Goal: Navigation & Orientation: Find specific page/section

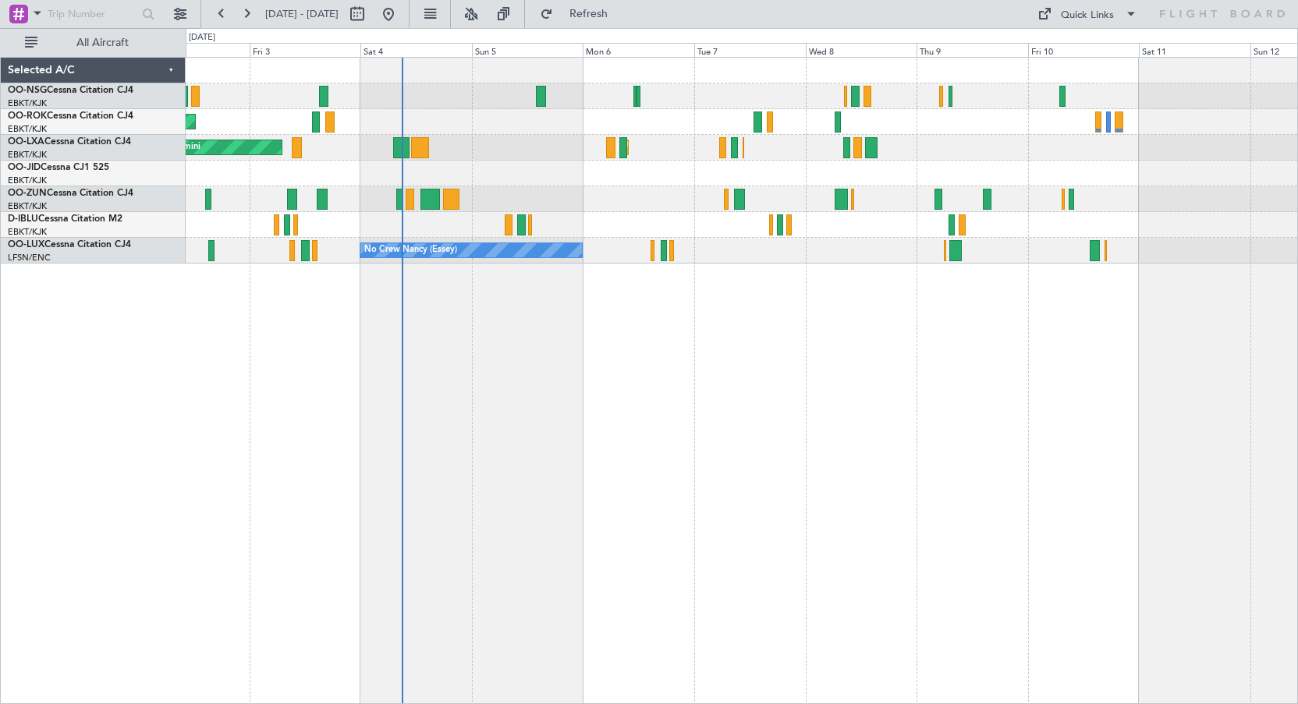
click at [616, 346] on div "AOG Maint Kortrijk-[GEOGRAPHIC_DATA] Planned Maint [GEOGRAPHIC_DATA]-[GEOGRAPHI…" at bounding box center [742, 381] width 1112 height 648
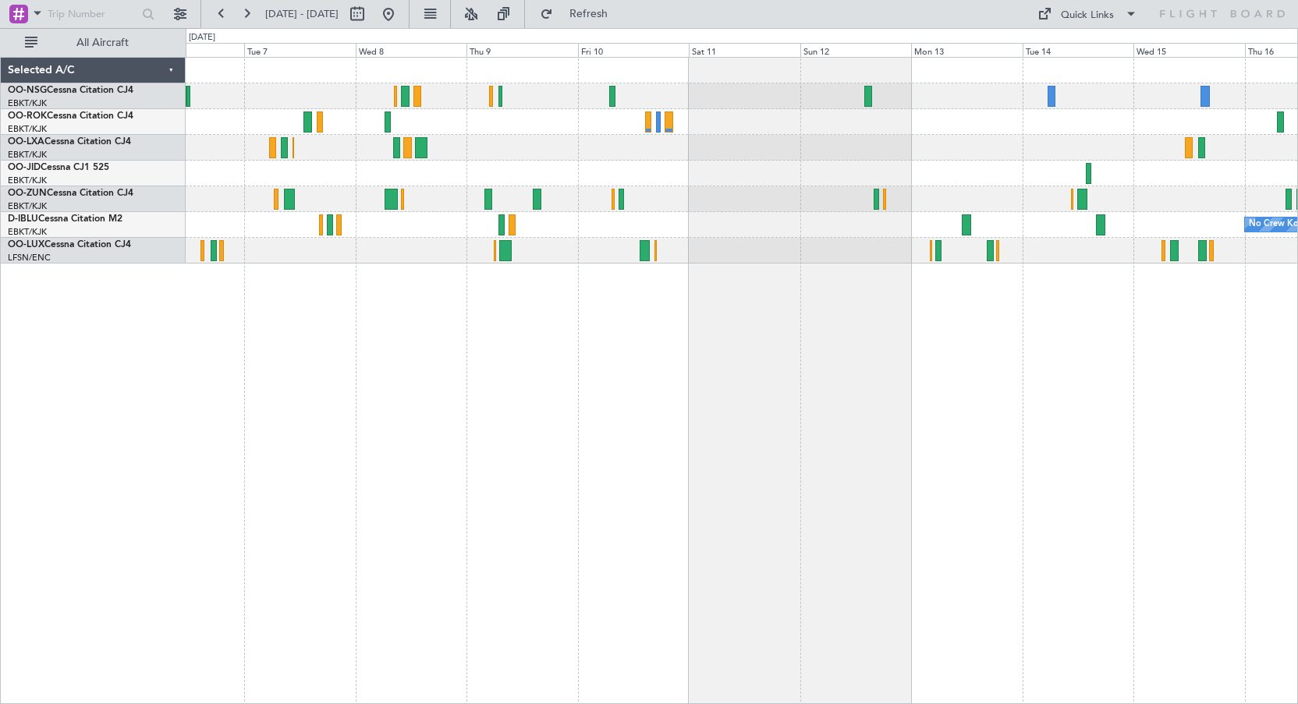
click at [704, 153] on div "Planned Maint Kortrijk-[GEOGRAPHIC_DATA] No Crew Kortrijk-[GEOGRAPHIC_DATA] No …" at bounding box center [742, 161] width 1112 height 206
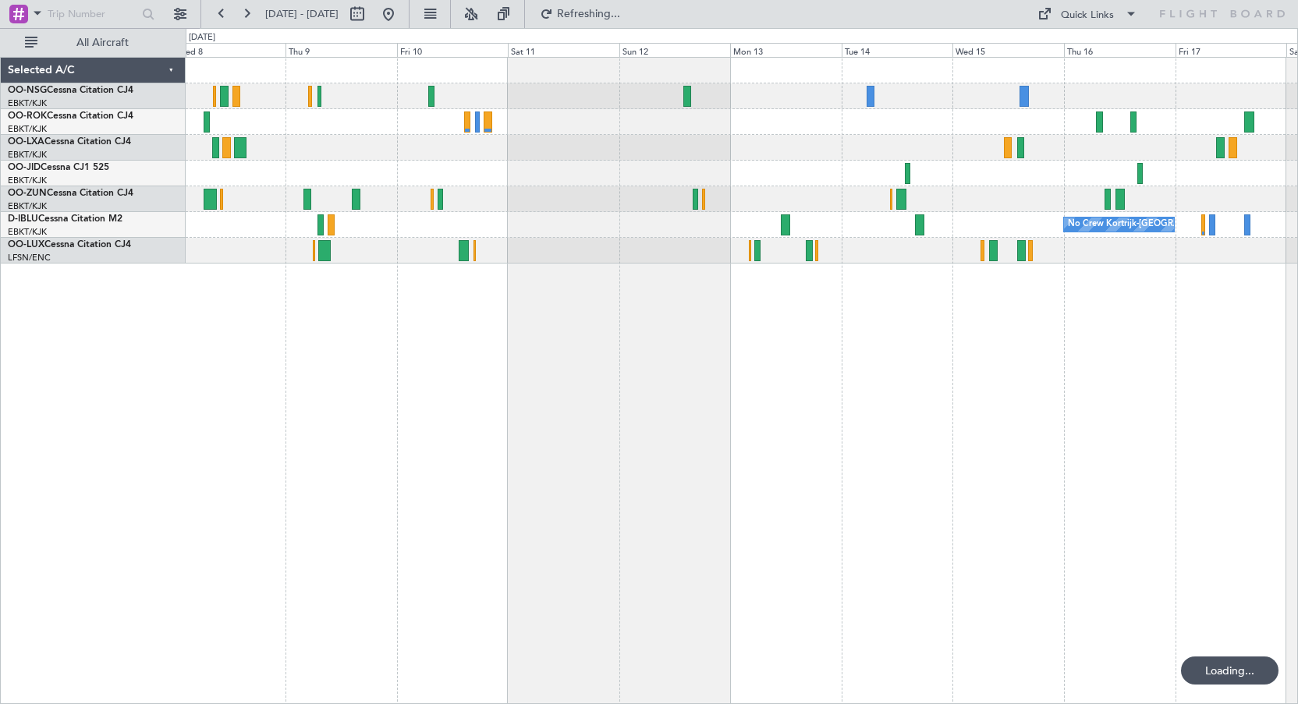
click at [719, 152] on div "Planned Maint Kortrijk-[GEOGRAPHIC_DATA]" at bounding box center [742, 148] width 1112 height 26
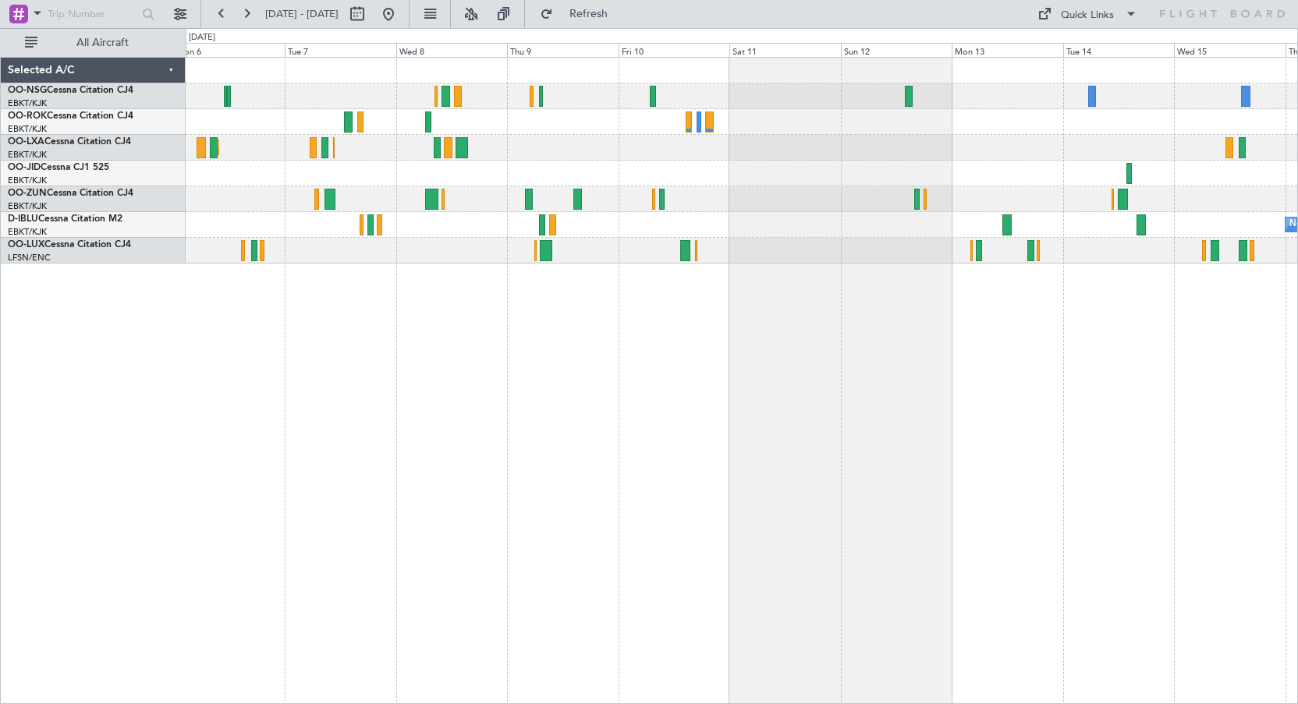
click at [721, 291] on div "Planned Maint Kortrijk-[GEOGRAPHIC_DATA] No Crew Kortrijk-[GEOGRAPHIC_DATA] No …" at bounding box center [742, 381] width 1112 height 648
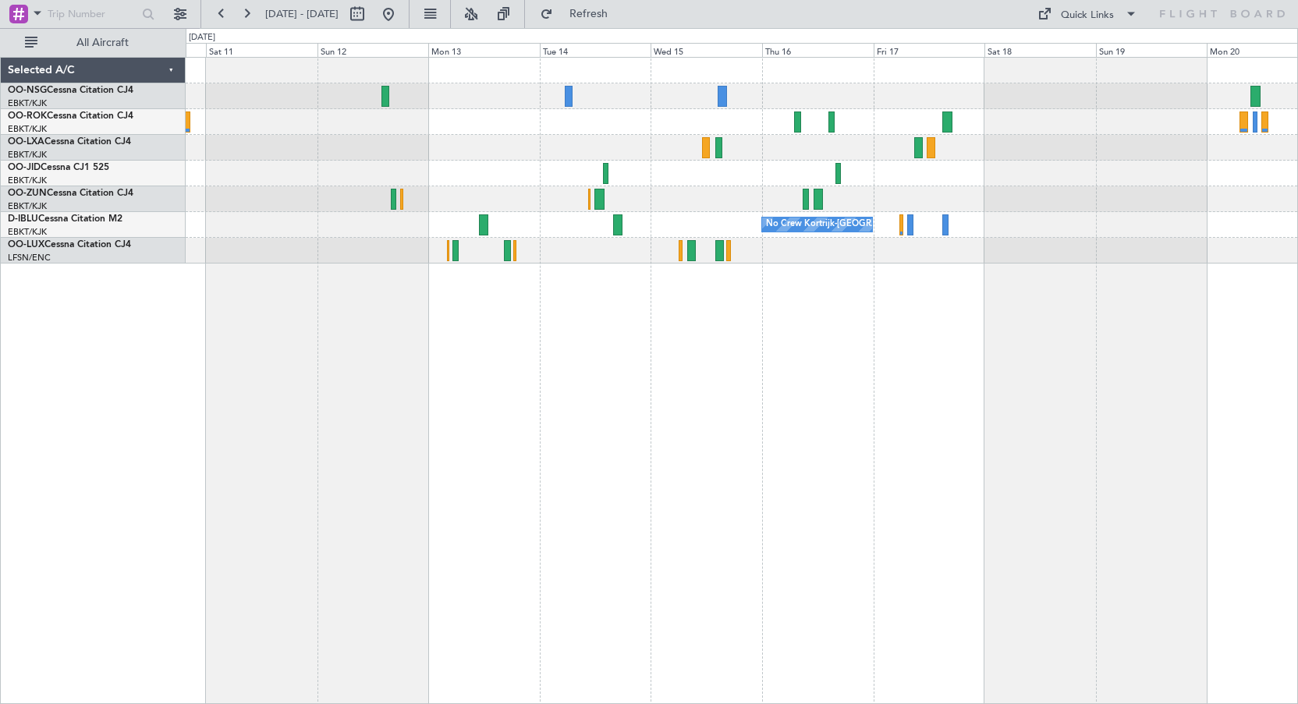
click at [491, 344] on div "No Crew Kortrijk-[GEOGRAPHIC_DATA]" at bounding box center [742, 381] width 1112 height 648
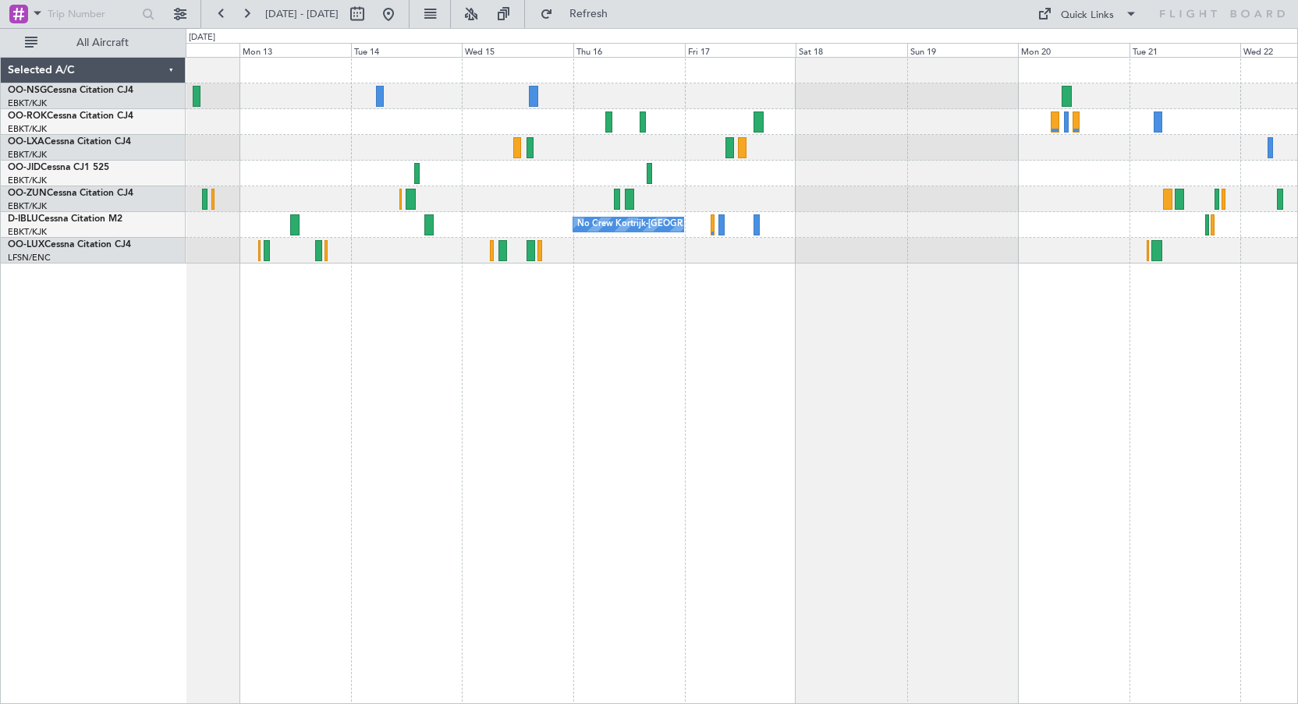
click at [663, 335] on div "No Crew No Crew Kortrijk-[GEOGRAPHIC_DATA] No Crew" at bounding box center [742, 381] width 1112 height 648
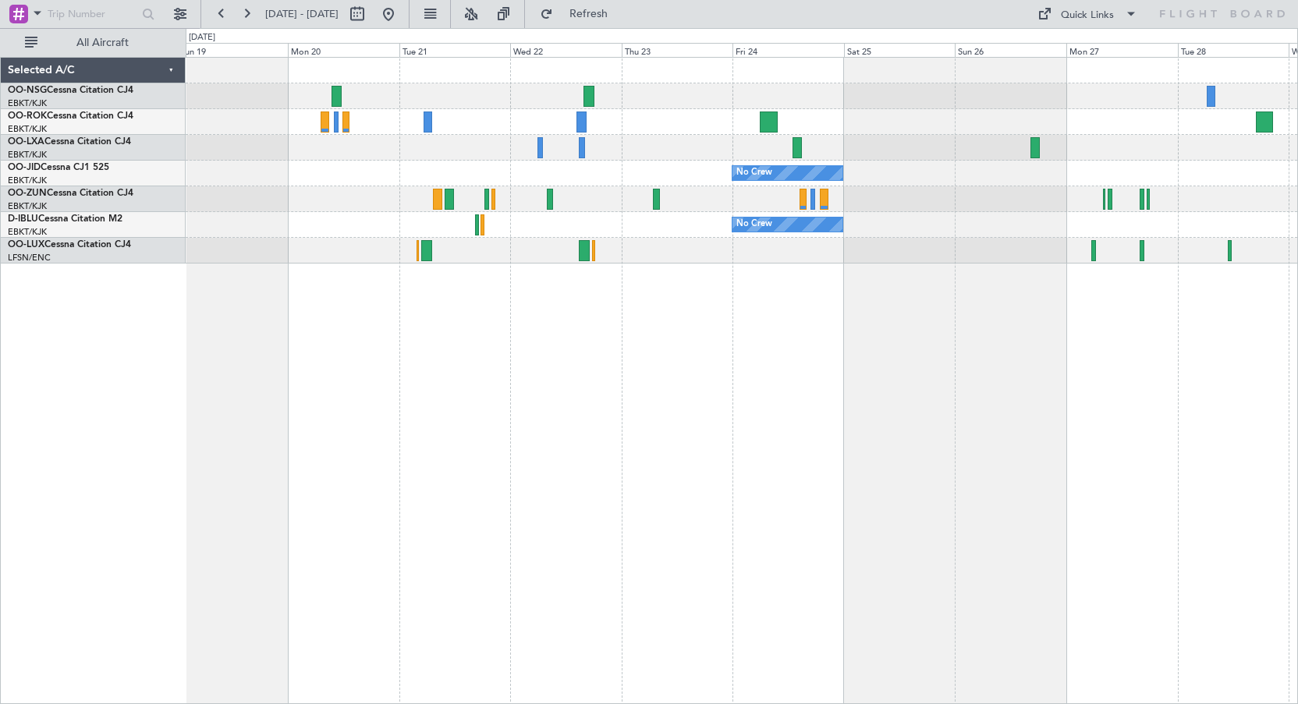
click at [438, 233] on div "No Crew No Crew Kortrijk-[GEOGRAPHIC_DATA]" at bounding box center [742, 225] width 1112 height 26
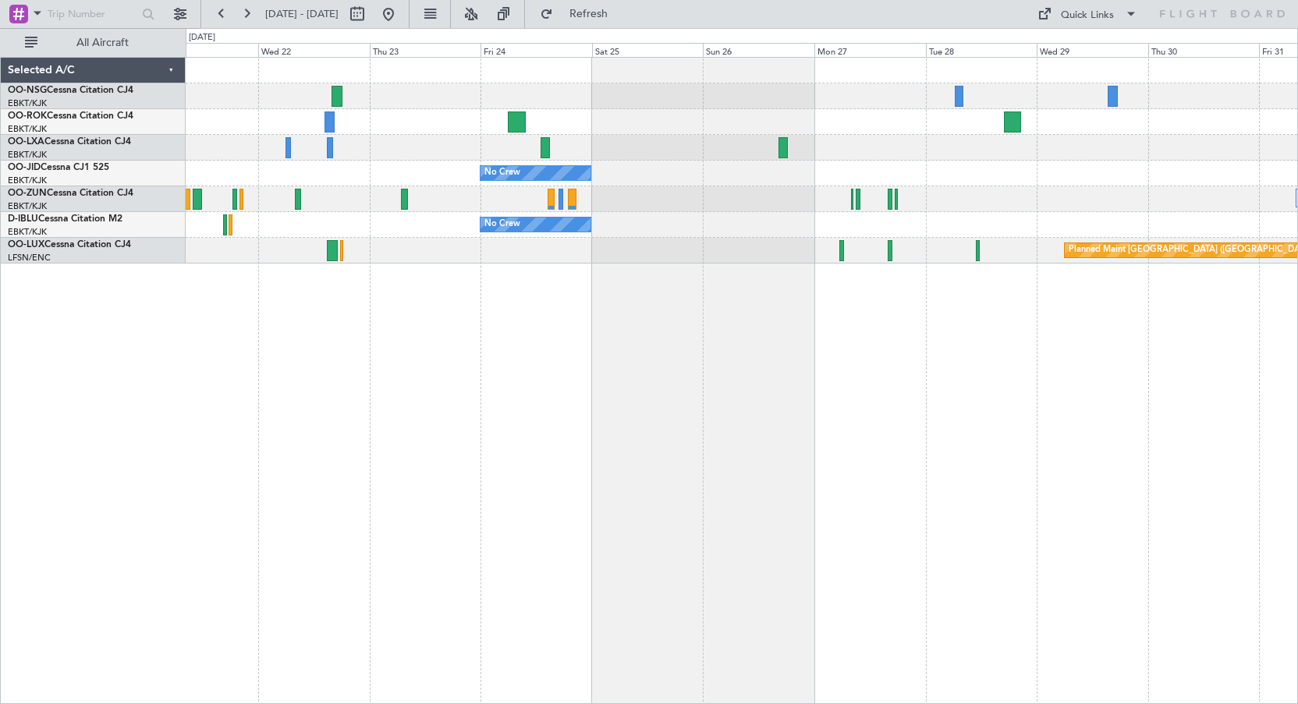
click at [321, 224] on div "No Crew" at bounding box center [742, 225] width 1112 height 26
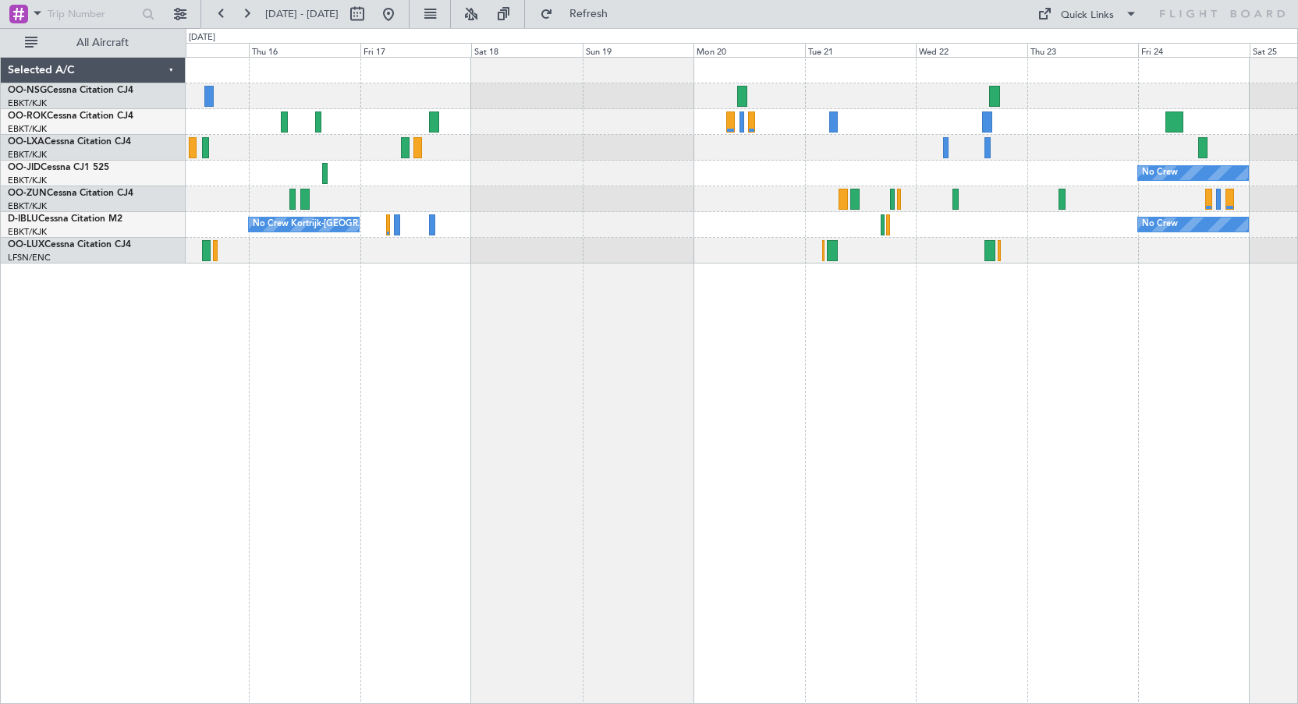
click at [874, 496] on div "No Crew No Crew No Crew Kortrijk-[GEOGRAPHIC_DATA]" at bounding box center [742, 381] width 1112 height 648
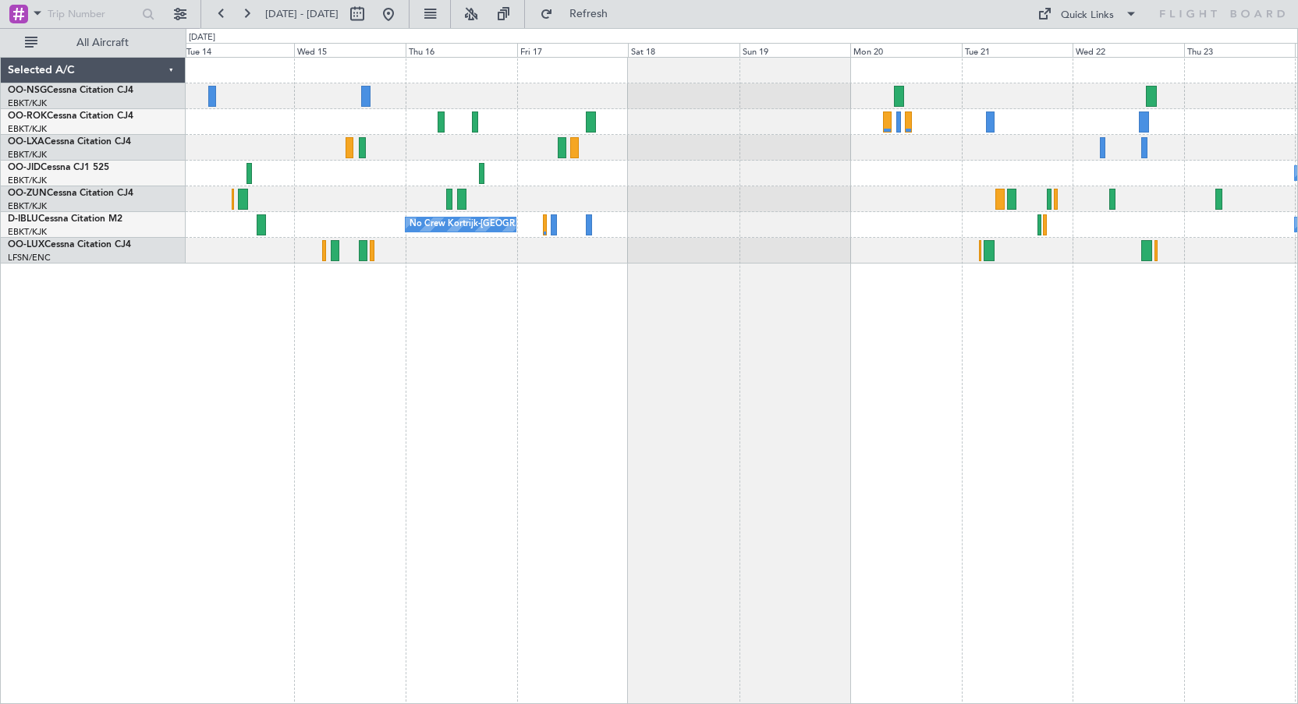
click at [851, 461] on div "No Crew No Crew No Crew Kortrijk-[GEOGRAPHIC_DATA]" at bounding box center [742, 381] width 1112 height 648
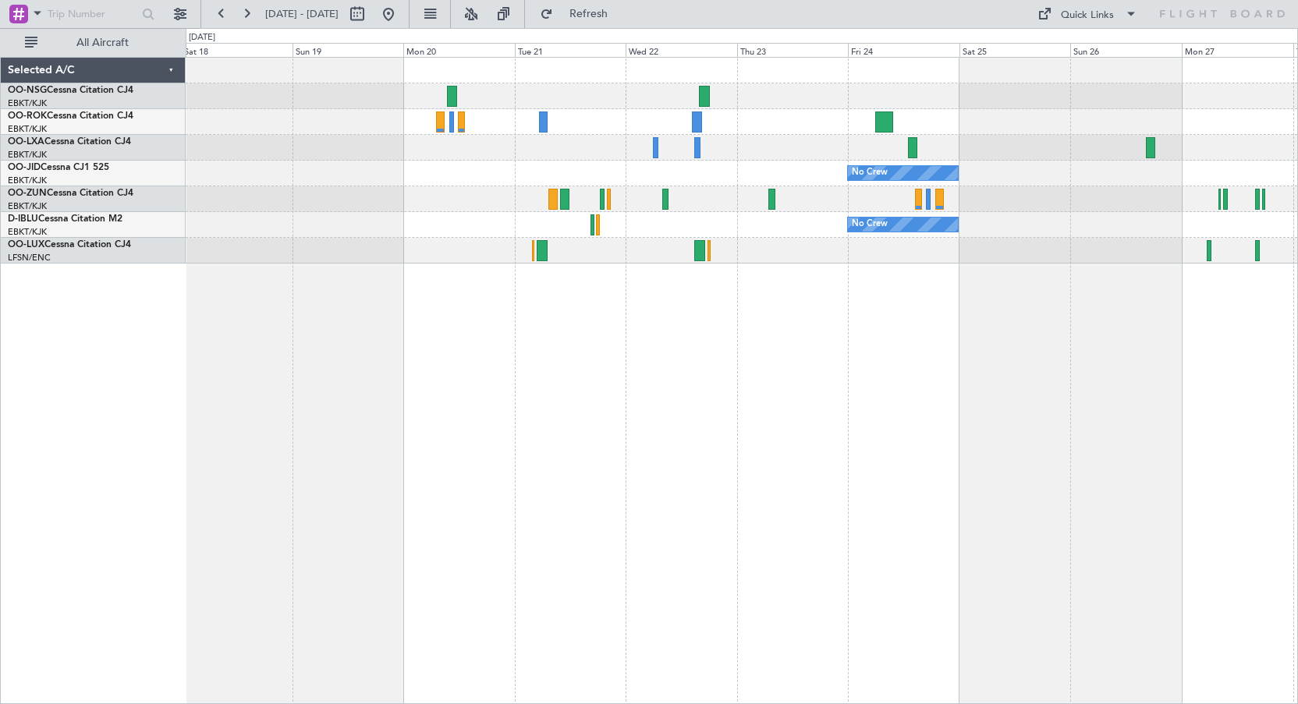
click at [684, 120] on div at bounding box center [742, 122] width 1112 height 26
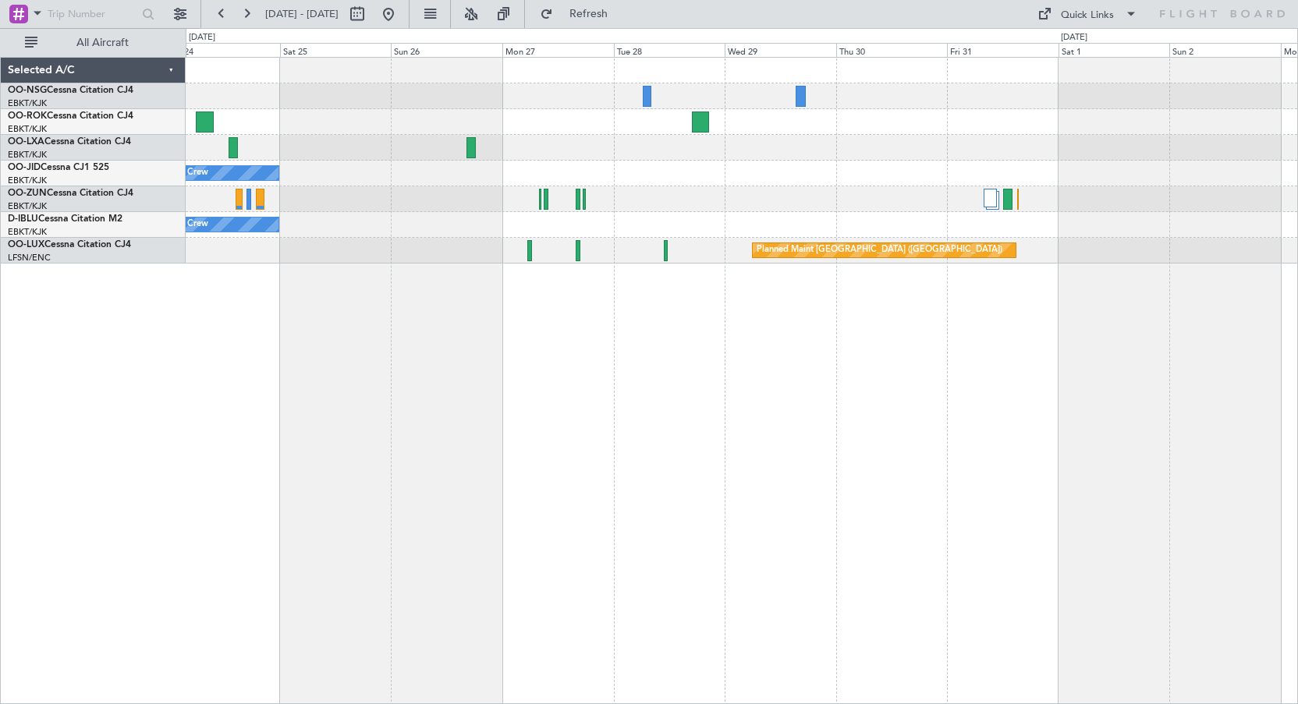
click at [552, 326] on div "No Crew No Crew Planned Maint [GEOGRAPHIC_DATA] ([GEOGRAPHIC_DATA]) Planned Mai…" at bounding box center [742, 381] width 1112 height 648
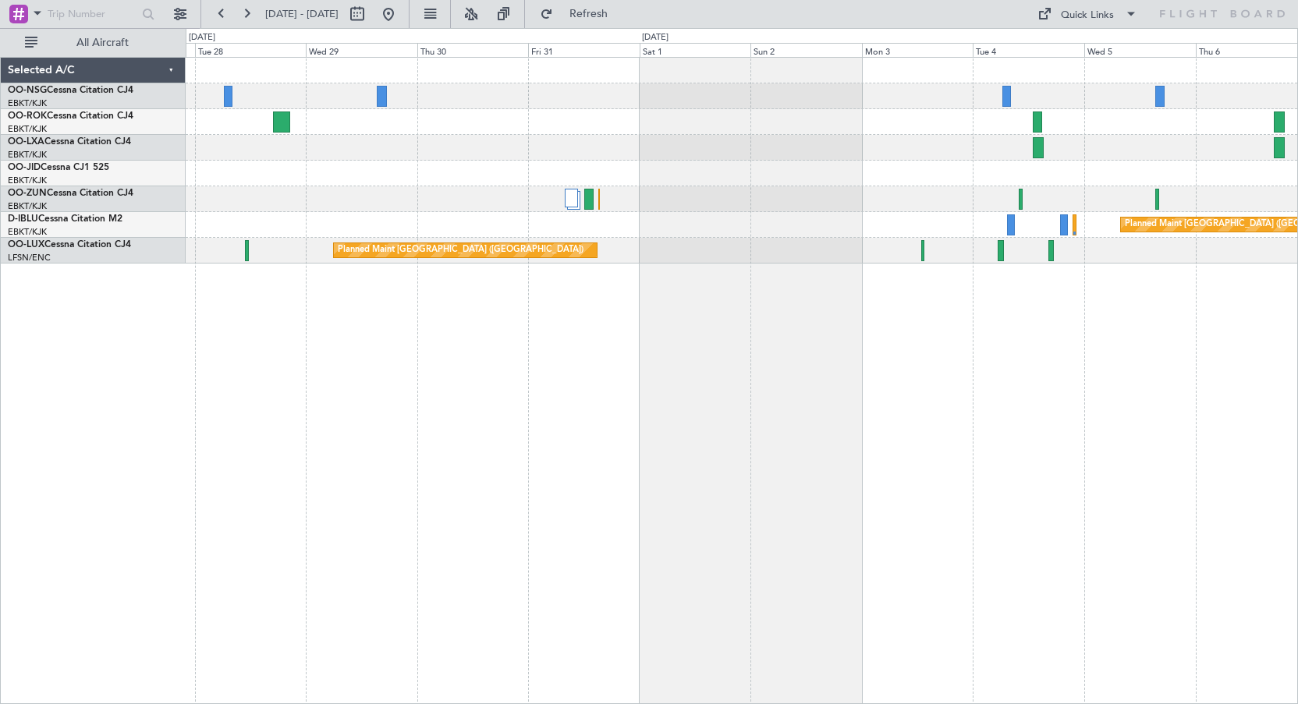
click at [476, 144] on div "Planned Maint Kortrijk-[GEOGRAPHIC_DATA]" at bounding box center [742, 148] width 1112 height 26
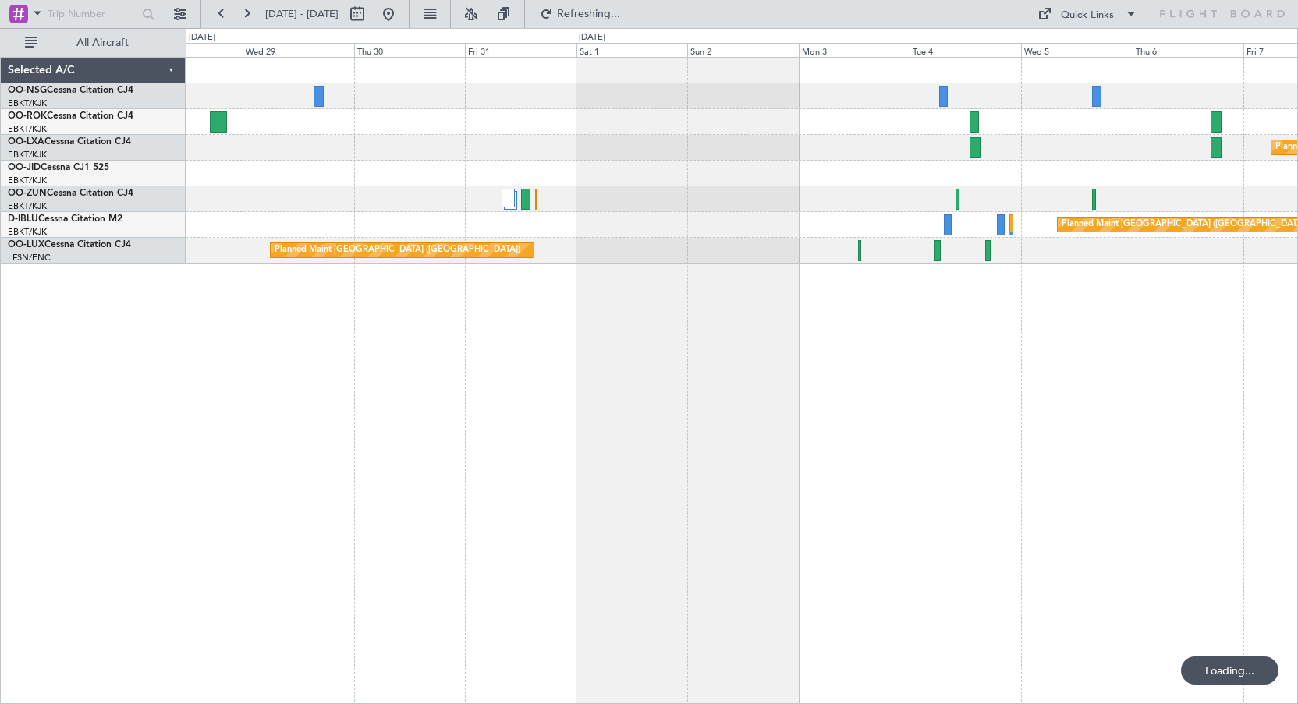
click at [701, 149] on div "Planned Maint Kortrijk-[GEOGRAPHIC_DATA]" at bounding box center [742, 148] width 1112 height 26
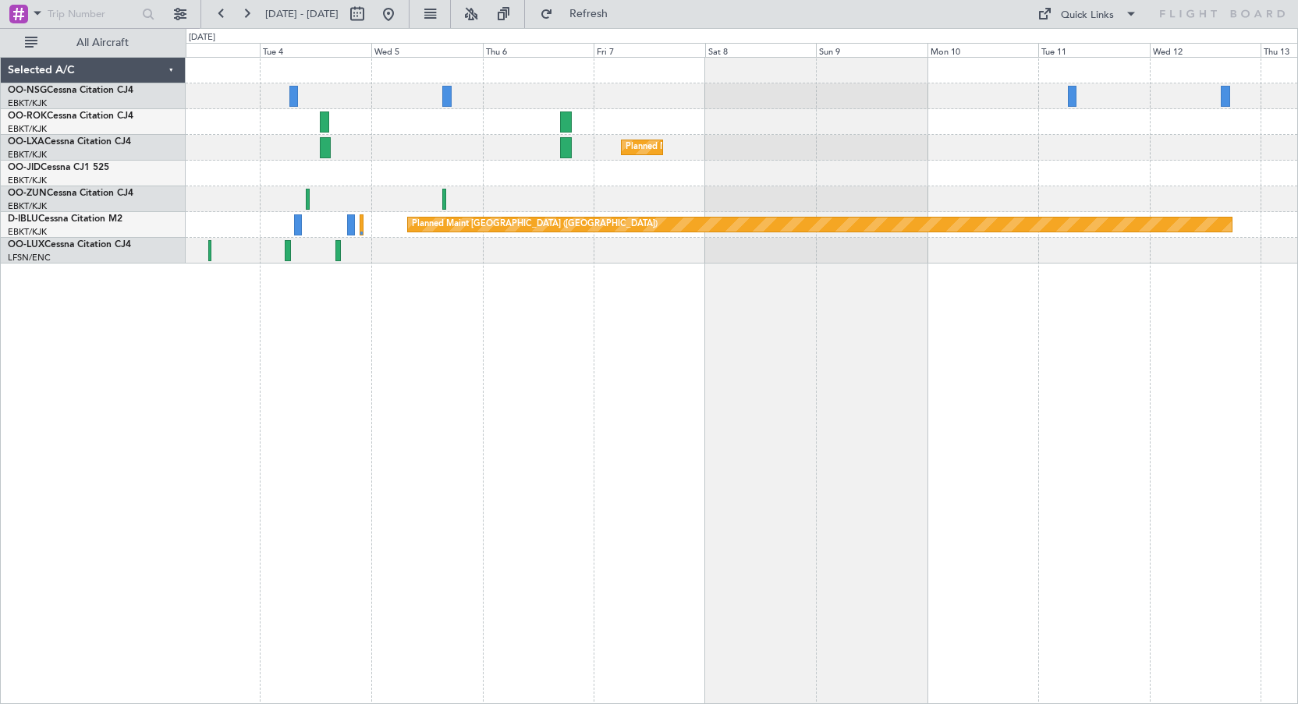
click at [161, 132] on div "Planned Maint Kortrijk-[GEOGRAPHIC_DATA] Planned Maint [GEOGRAPHIC_DATA] ([GEOG…" at bounding box center [649, 366] width 1298 height 676
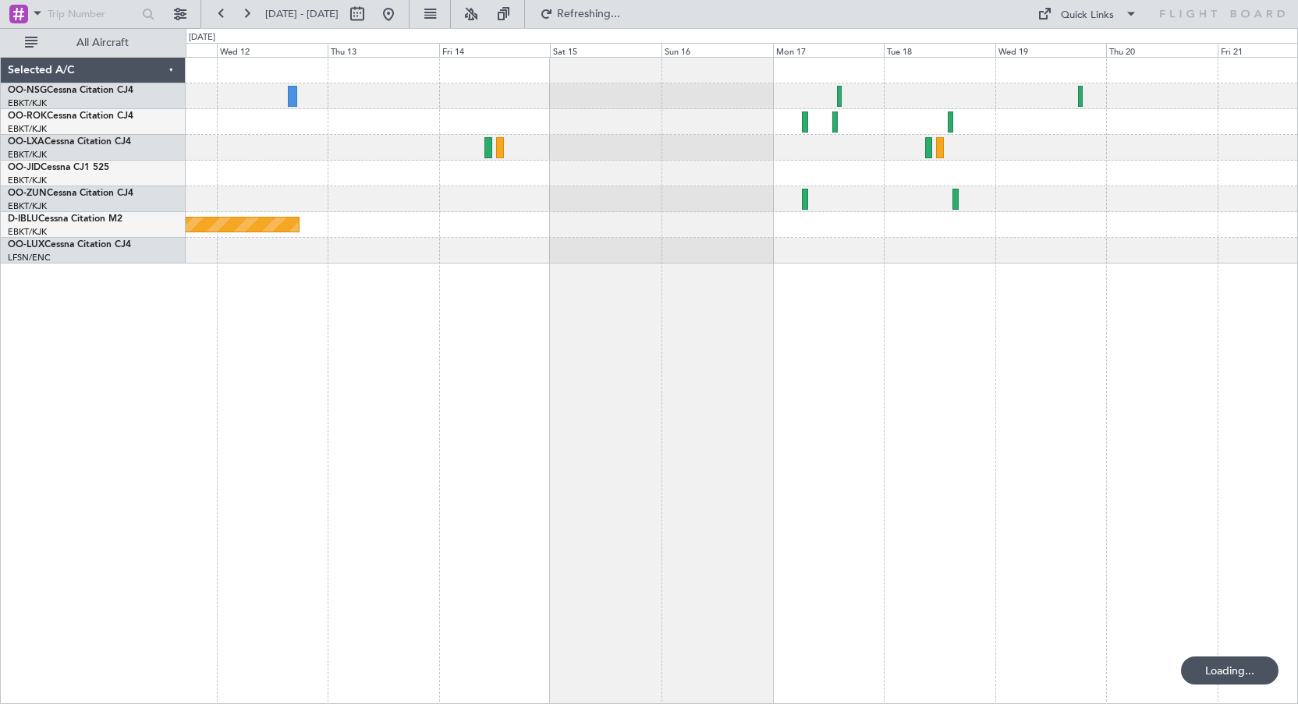
click at [449, 165] on div "Planned Maint [GEOGRAPHIC_DATA] ([GEOGRAPHIC_DATA])" at bounding box center [742, 161] width 1112 height 206
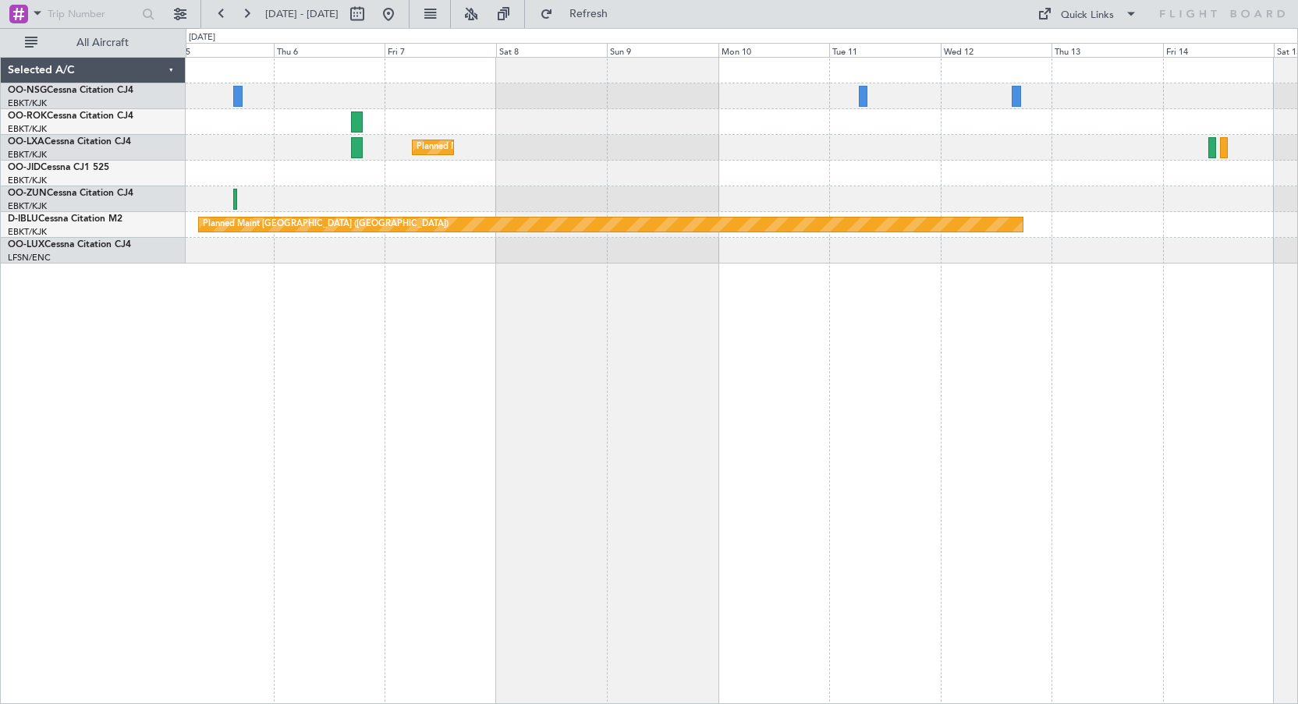
click at [1085, 190] on div "Planned Maint Kortrijk-[GEOGRAPHIC_DATA] Planned Maint [GEOGRAPHIC_DATA] ([GEOG…" at bounding box center [742, 161] width 1112 height 206
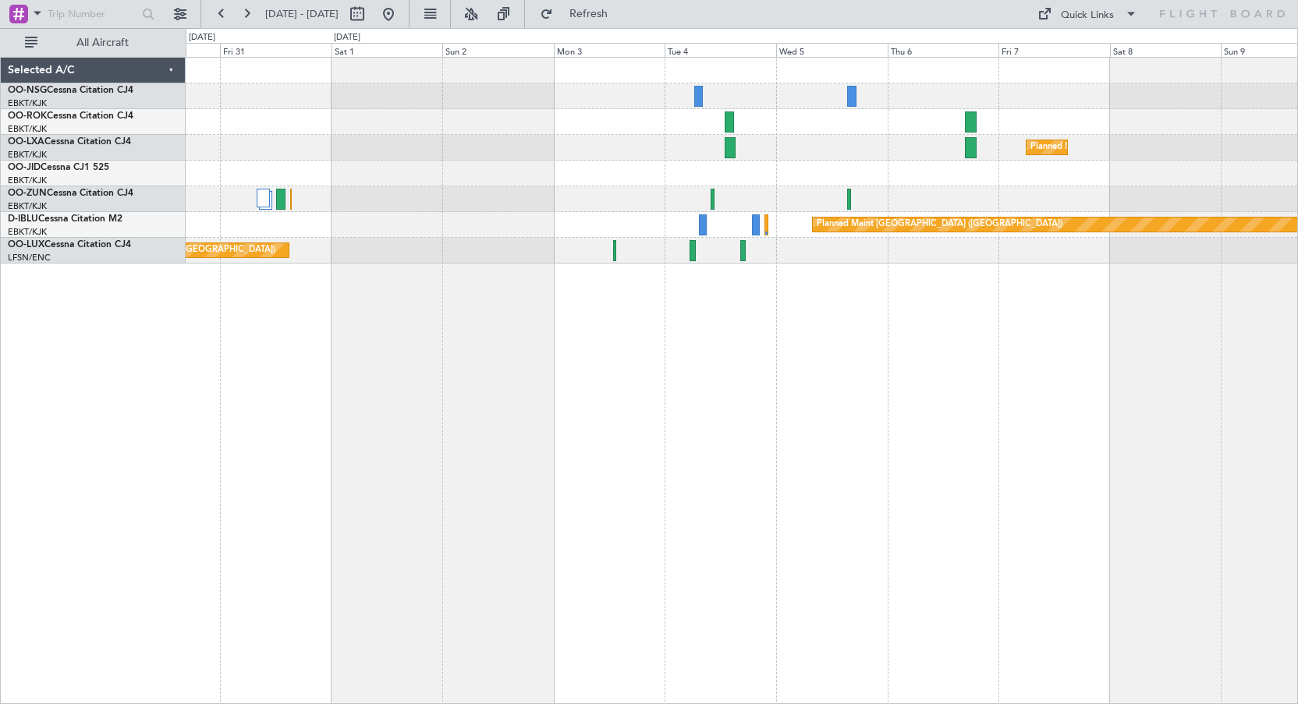
click at [1084, 213] on div "Planned Maint Kortrijk-[GEOGRAPHIC_DATA] Planned Maint [GEOGRAPHIC_DATA] ([GEOG…" at bounding box center [742, 161] width 1112 height 206
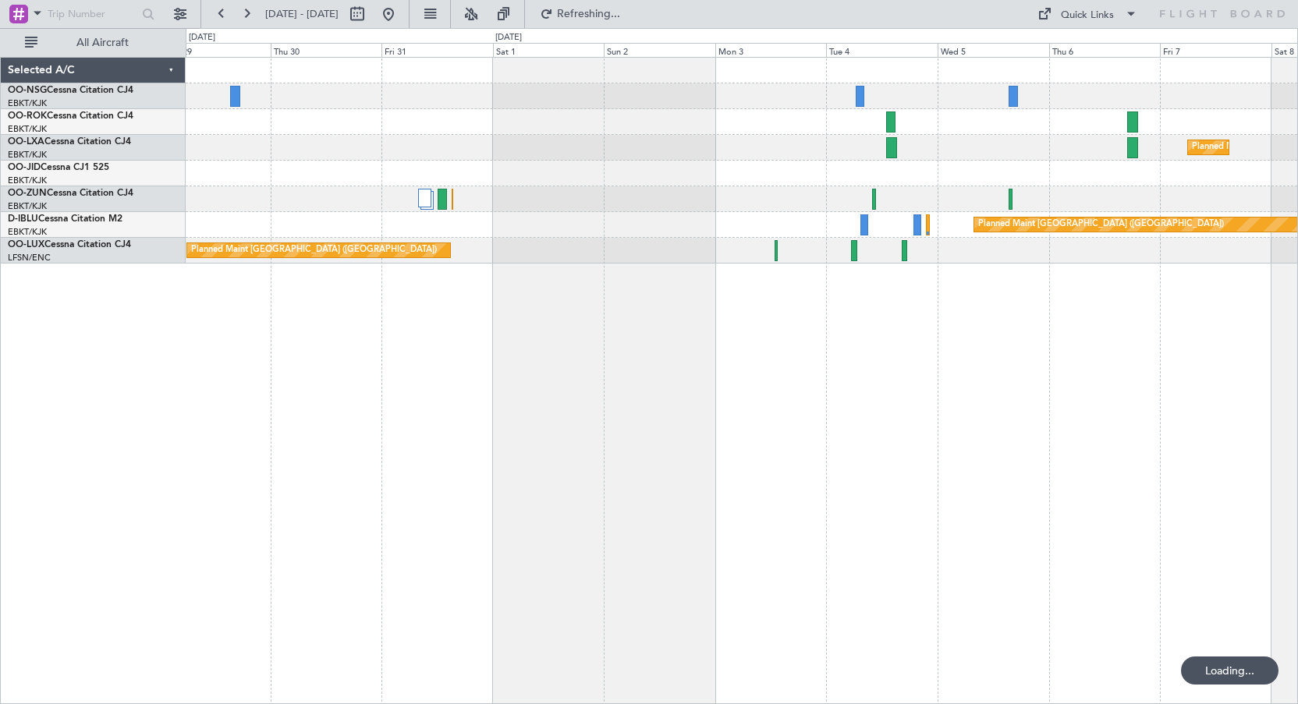
click at [890, 191] on div "Planned Maint Kortrijk-[GEOGRAPHIC_DATA] Planned Maint [GEOGRAPHIC_DATA] ([GEOG…" at bounding box center [742, 161] width 1112 height 206
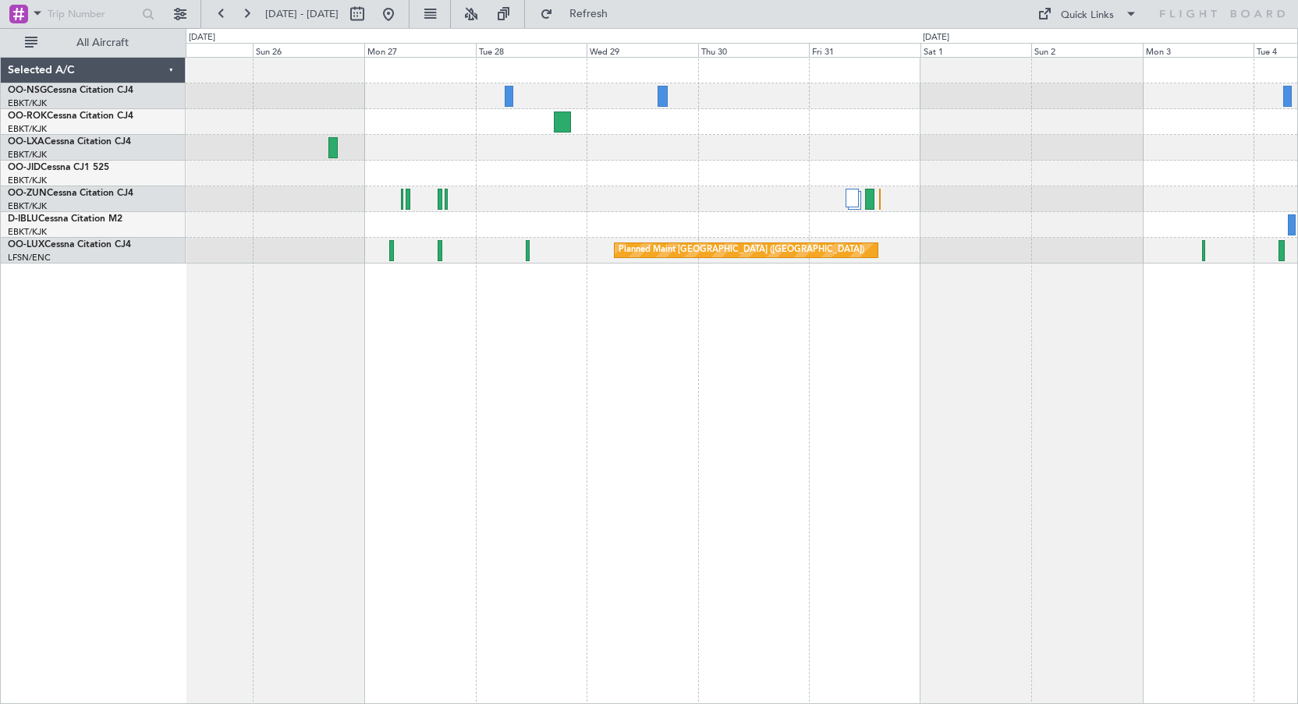
click at [1163, 178] on div "No Crew" at bounding box center [742, 174] width 1112 height 26
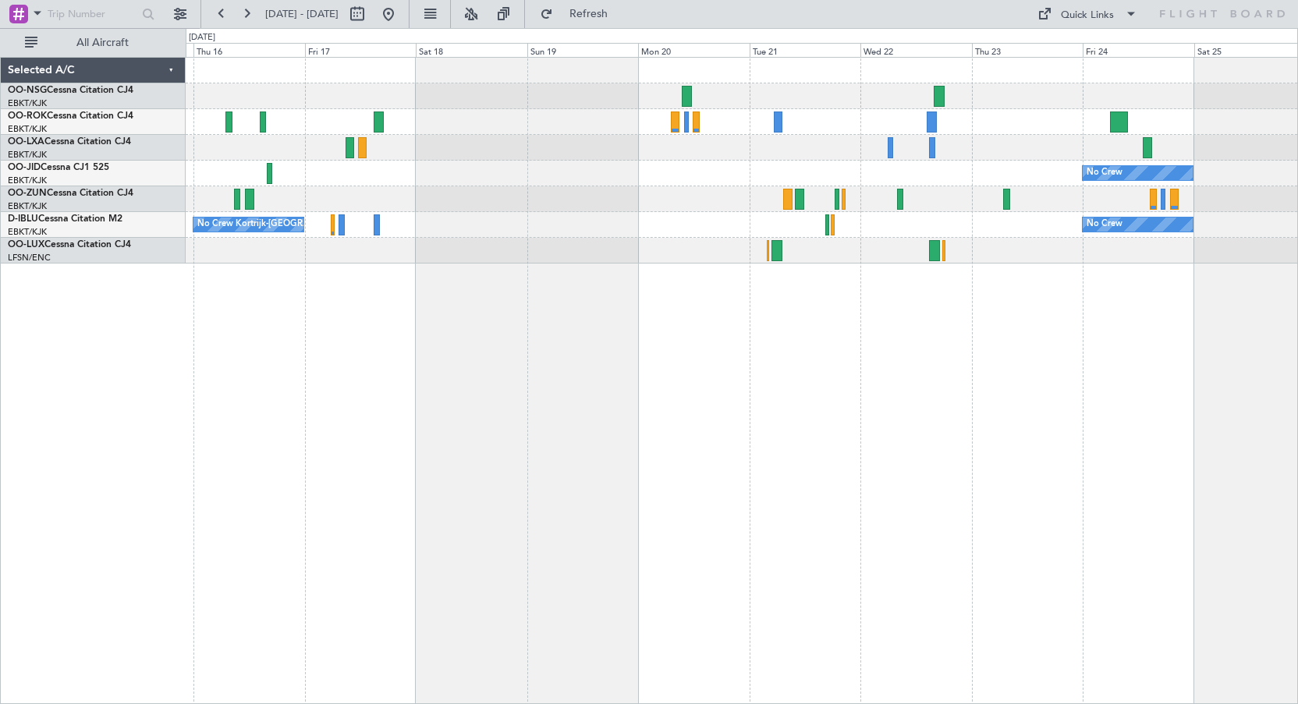
click at [898, 151] on div at bounding box center [742, 148] width 1112 height 26
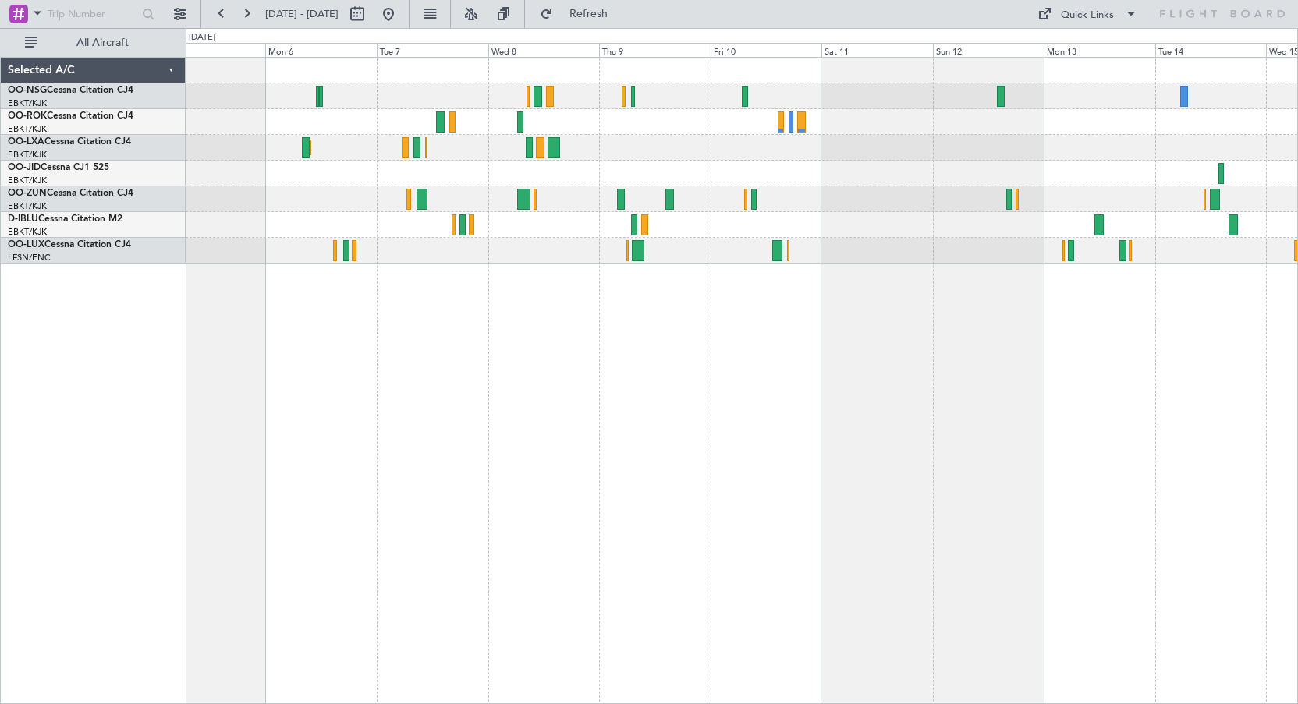
click at [1279, 391] on div "Planned Maint Kortrijk-[GEOGRAPHIC_DATA] No Crew Kortrijk-[GEOGRAPHIC_DATA]" at bounding box center [742, 381] width 1112 height 648
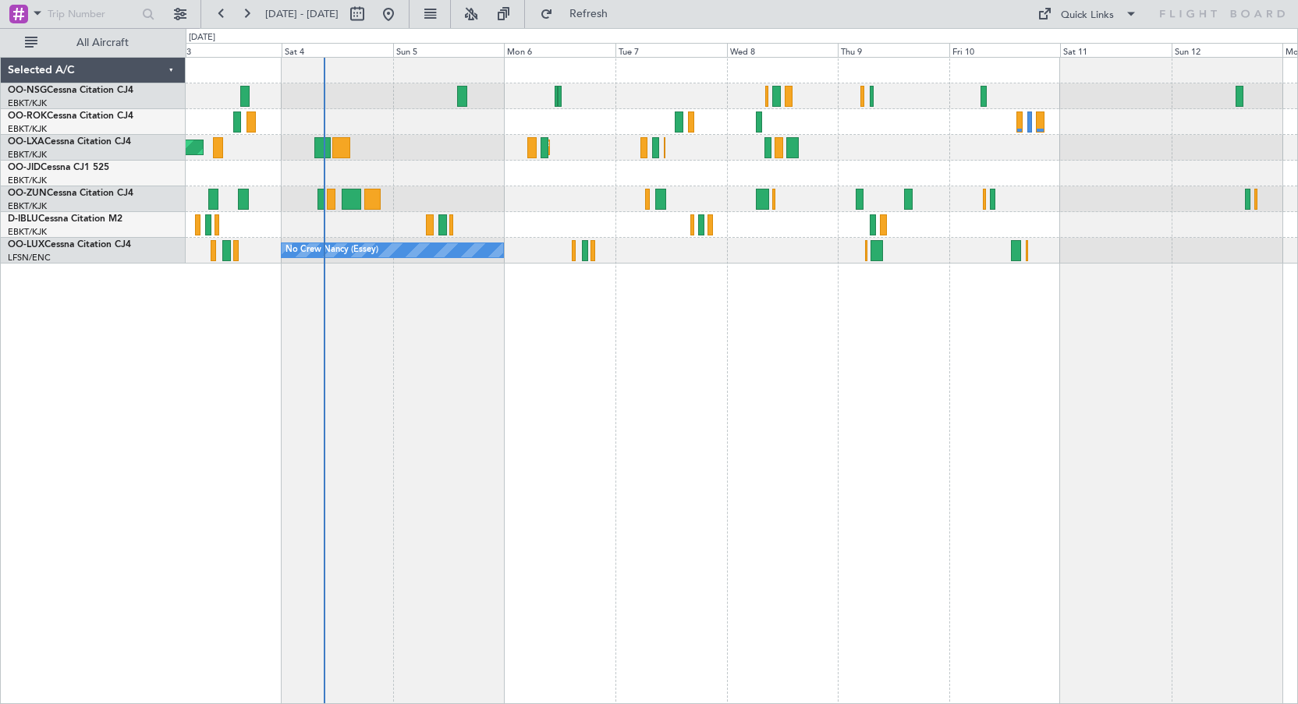
click at [714, 336] on div "AOG Maint Kortrijk-[GEOGRAPHIC_DATA] Planned Maint [GEOGRAPHIC_DATA]-[GEOGRAPHI…" at bounding box center [742, 381] width 1112 height 648
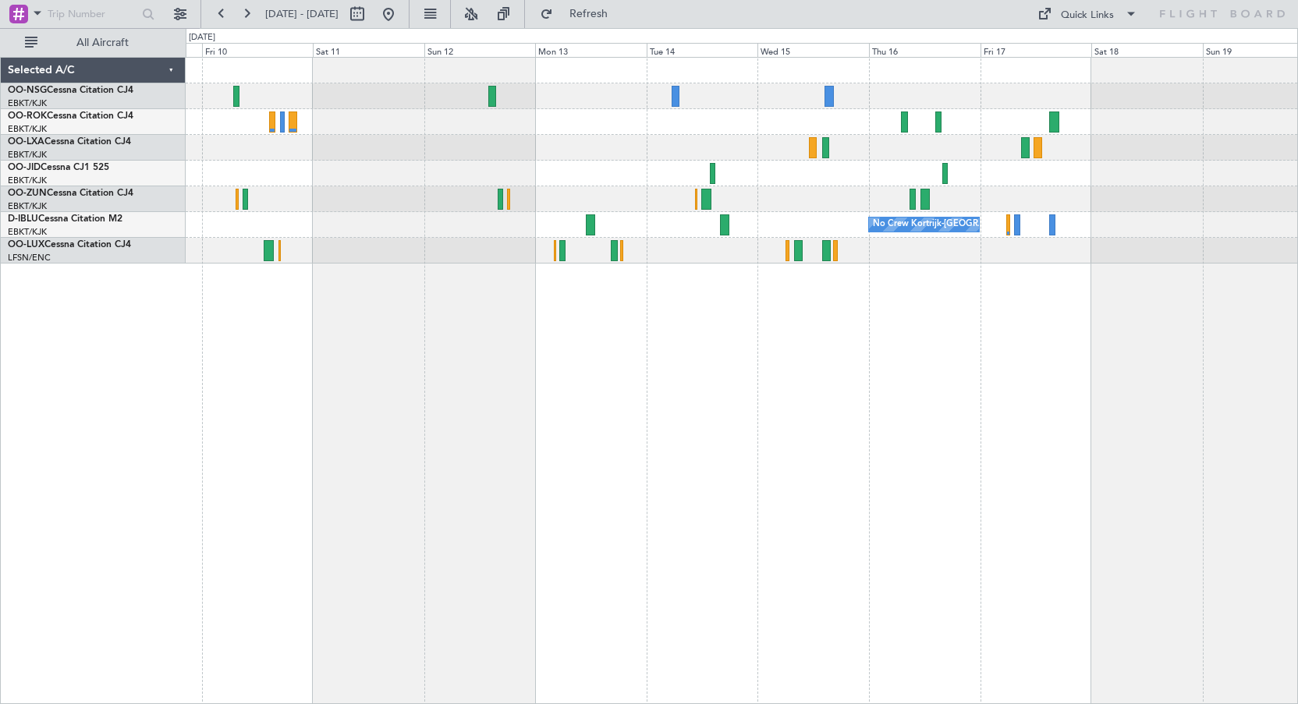
click at [193, 364] on div "No Crew Kortrijk-[GEOGRAPHIC_DATA]" at bounding box center [742, 381] width 1112 height 648
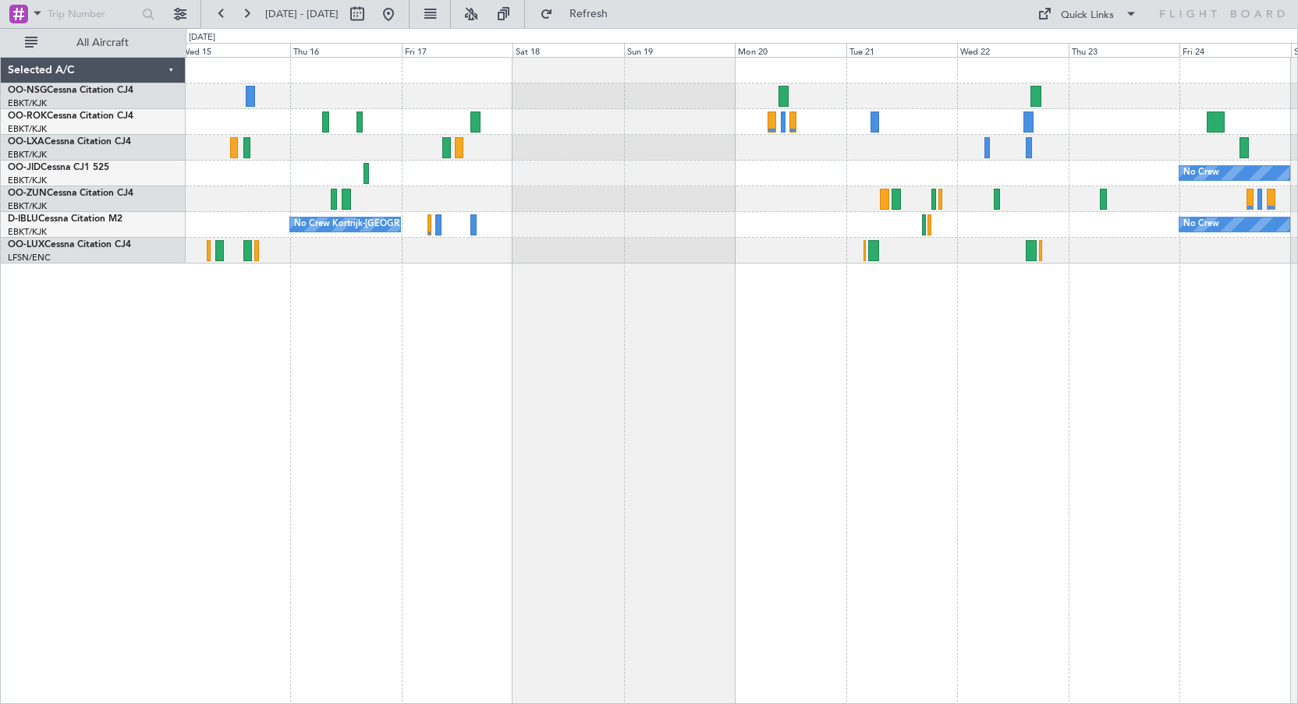
click at [339, 366] on div "No Crew No Crew Kortrijk-[GEOGRAPHIC_DATA] No Crew" at bounding box center [742, 381] width 1112 height 648
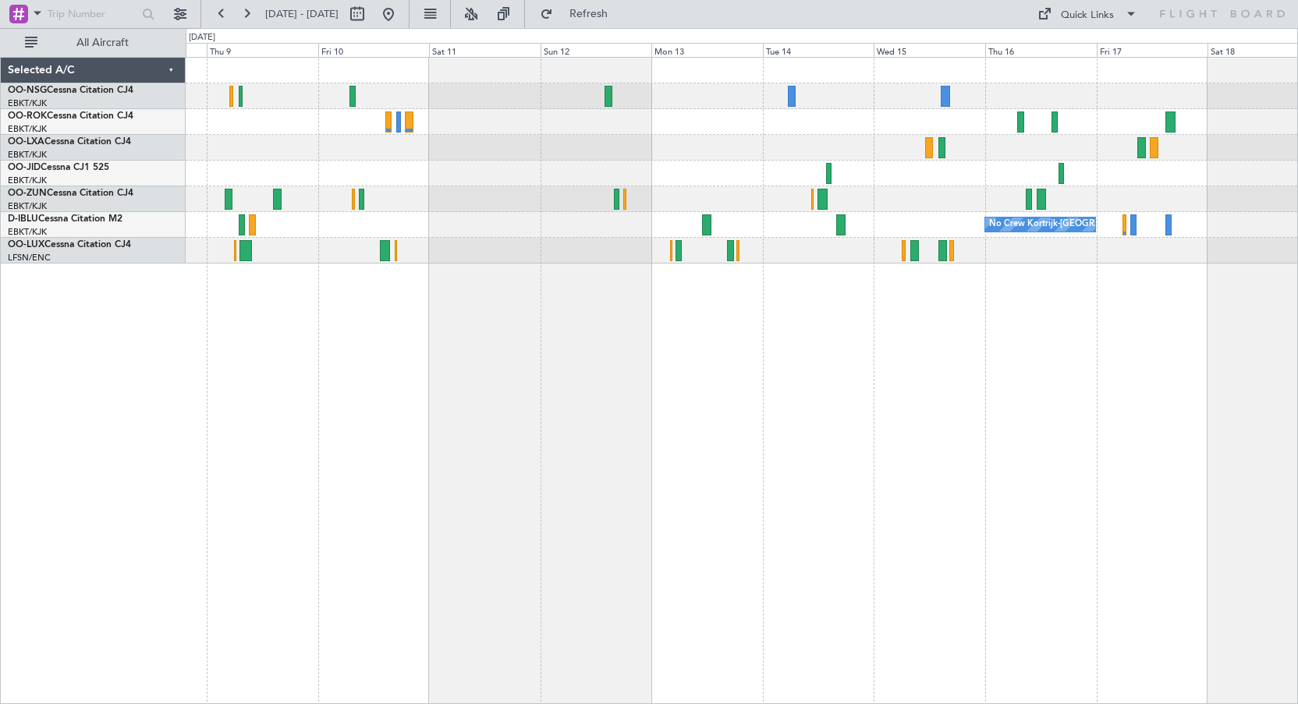
click at [1020, 347] on div "Planned Maint Kortrijk-[GEOGRAPHIC_DATA] No Crew Kortrijk-[GEOGRAPHIC_DATA]" at bounding box center [742, 381] width 1112 height 648
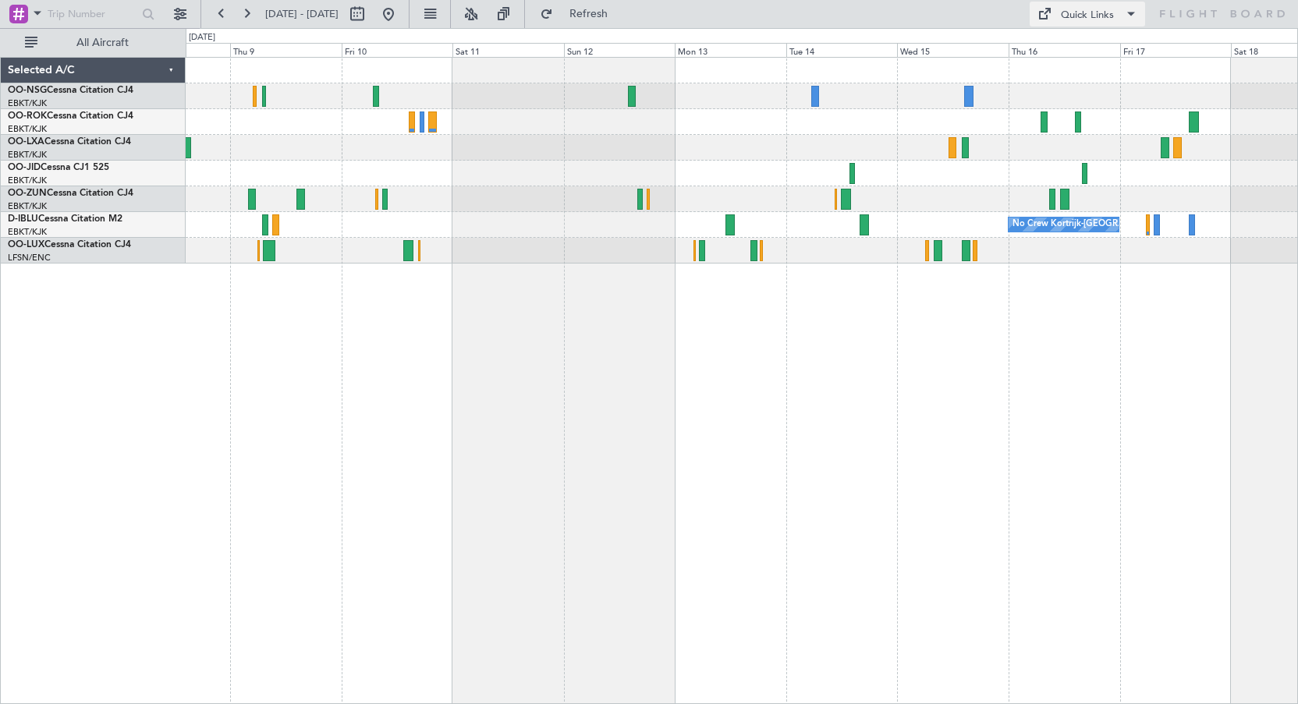
click at [1078, 18] on div "Quick Links" at bounding box center [1087, 16] width 53 height 16
click at [1073, 75] on button "Crew Board" at bounding box center [1091, 88] width 117 height 37
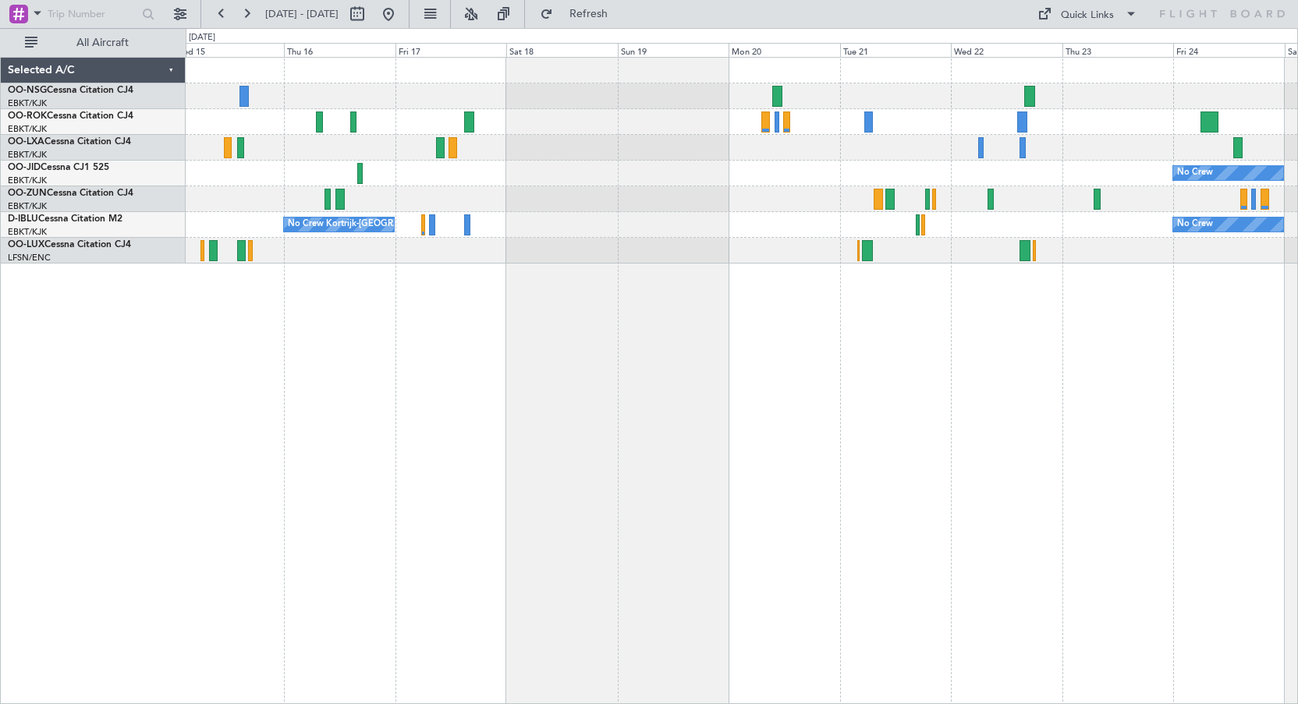
click at [406, 342] on div "No Crew No Crew Kortrijk-[GEOGRAPHIC_DATA] No Crew" at bounding box center [742, 381] width 1112 height 648
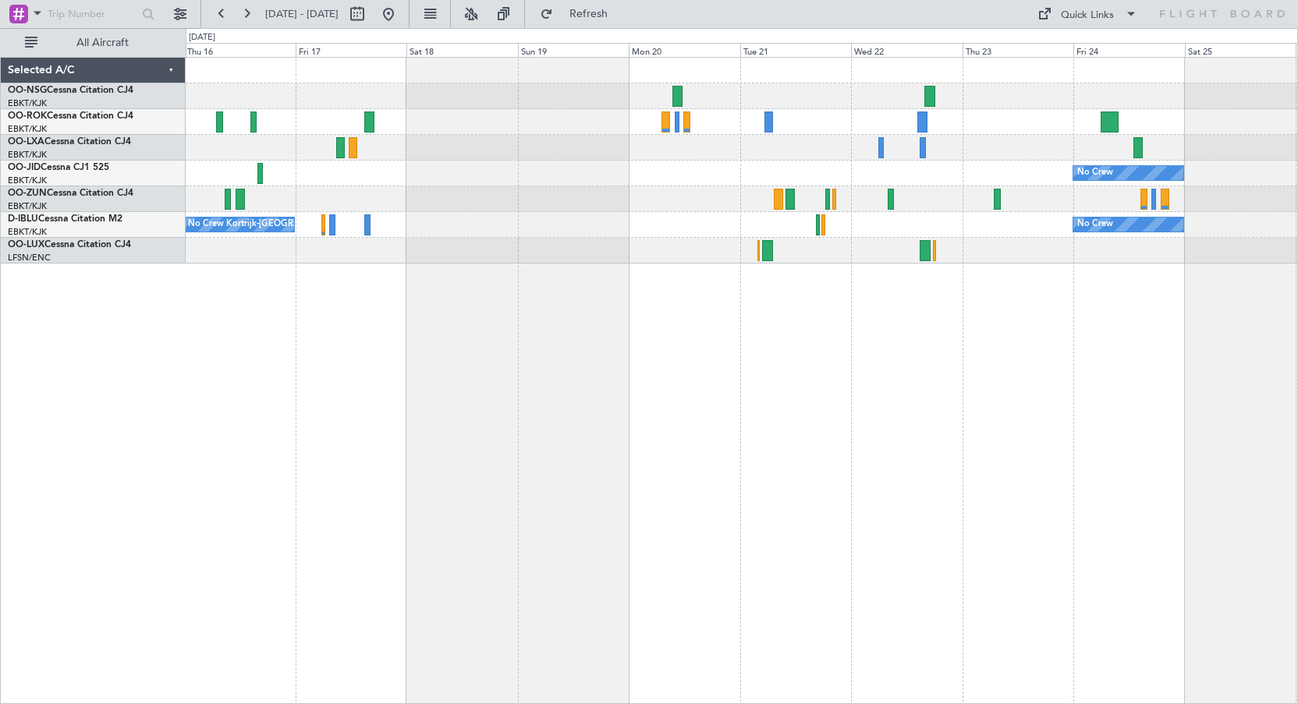
click at [895, 353] on div "No Crew No Crew Kortrijk-[GEOGRAPHIC_DATA] No Crew" at bounding box center [742, 381] width 1112 height 648
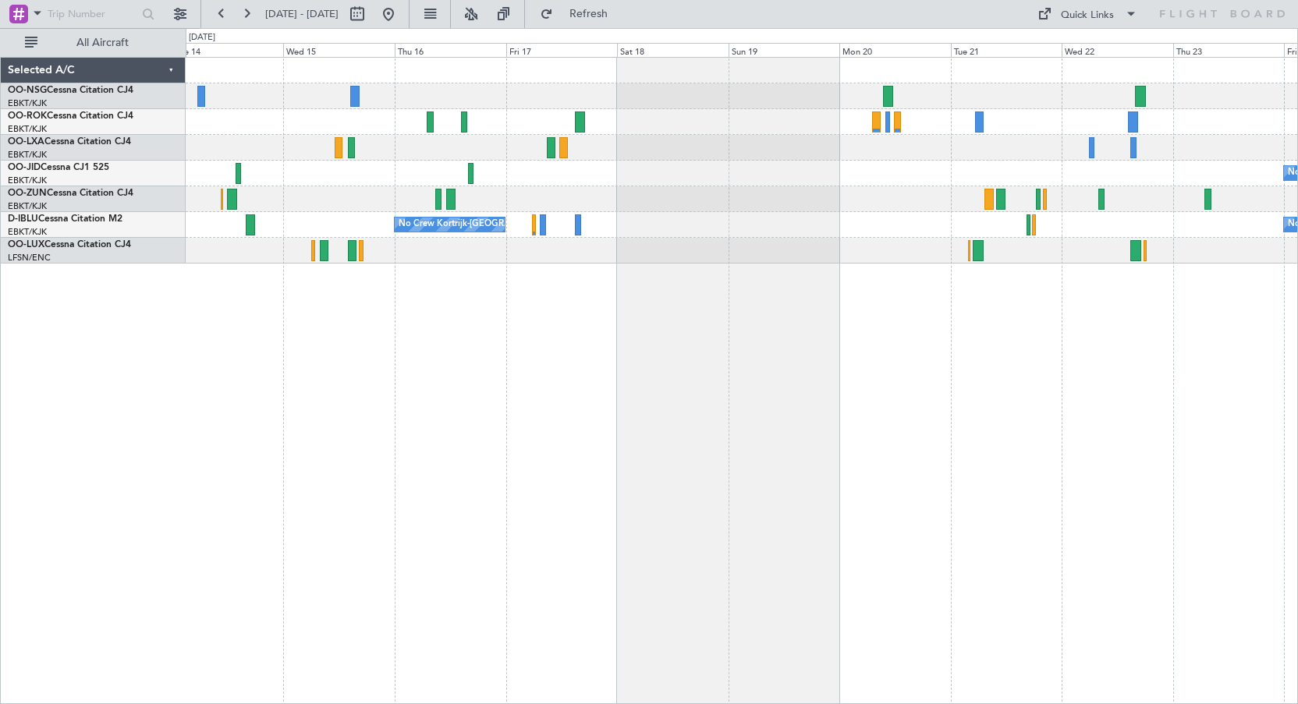
click at [545, 302] on div "No Crew No Crew Kortrijk-[GEOGRAPHIC_DATA] No Crew" at bounding box center [742, 381] width 1112 height 648
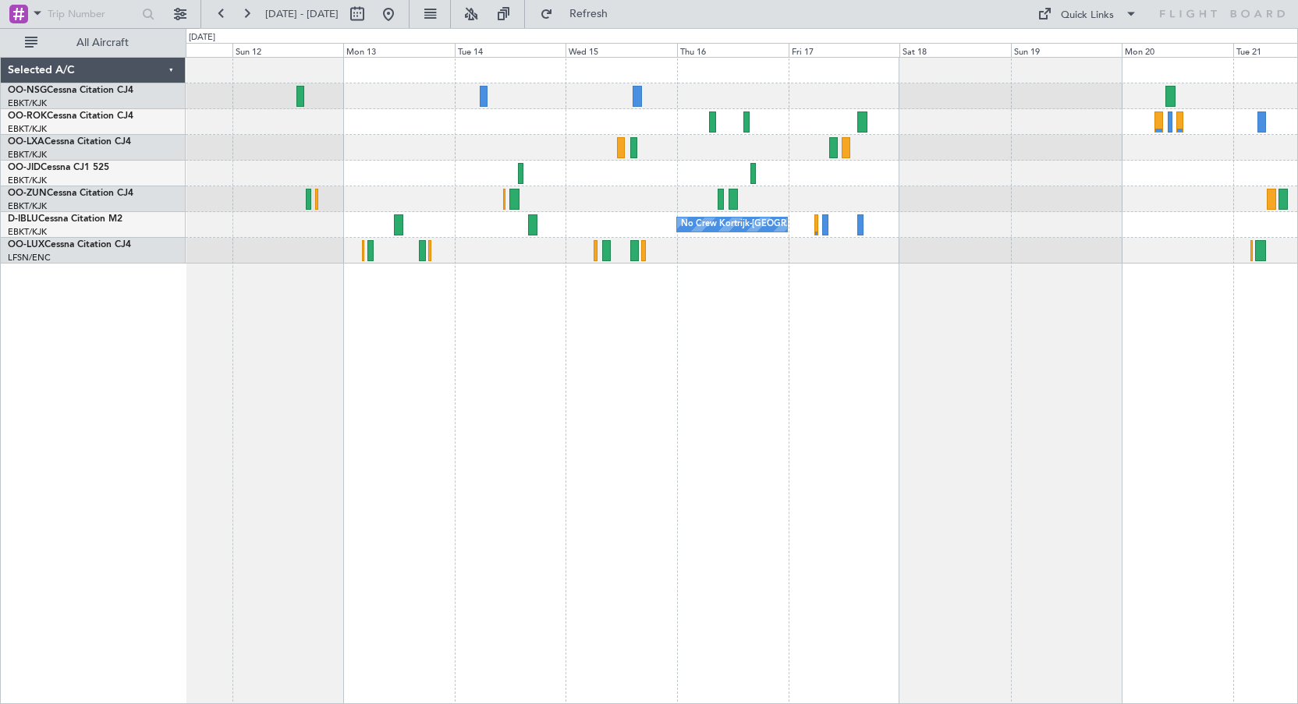
click at [827, 332] on div "No Crew No Crew Kortrijk-[GEOGRAPHIC_DATA] No Crew" at bounding box center [742, 381] width 1112 height 648
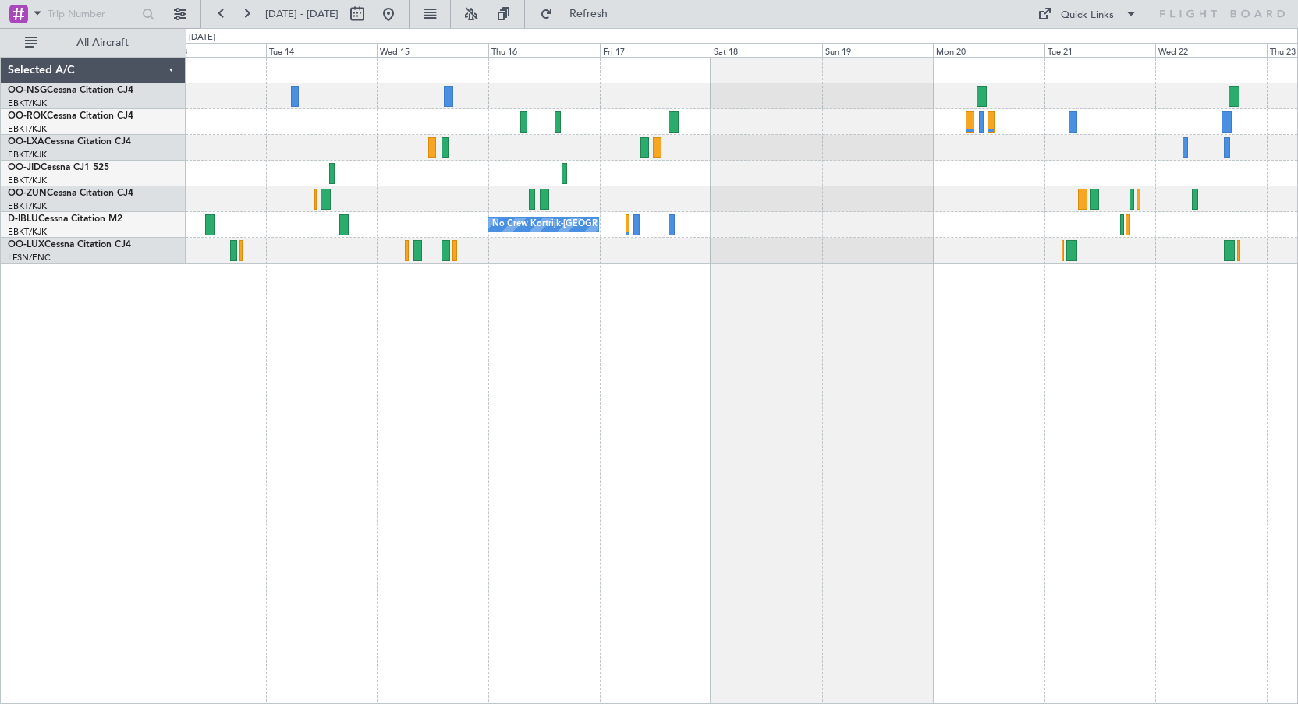
click at [829, 326] on div "No Crew No Crew Kortrijk-[GEOGRAPHIC_DATA] No Crew" at bounding box center [742, 381] width 1112 height 648
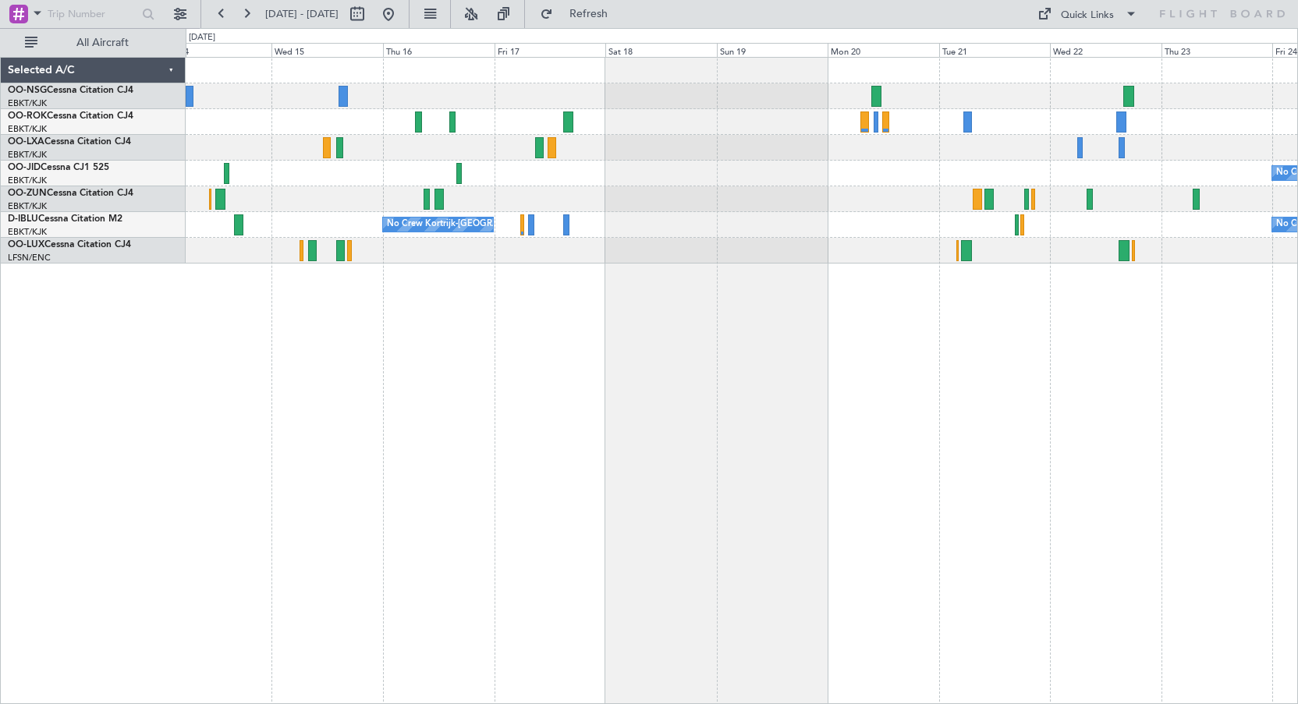
click at [839, 290] on div "No Crew No Crew Kortrijk-[GEOGRAPHIC_DATA] No Crew" at bounding box center [742, 381] width 1112 height 648
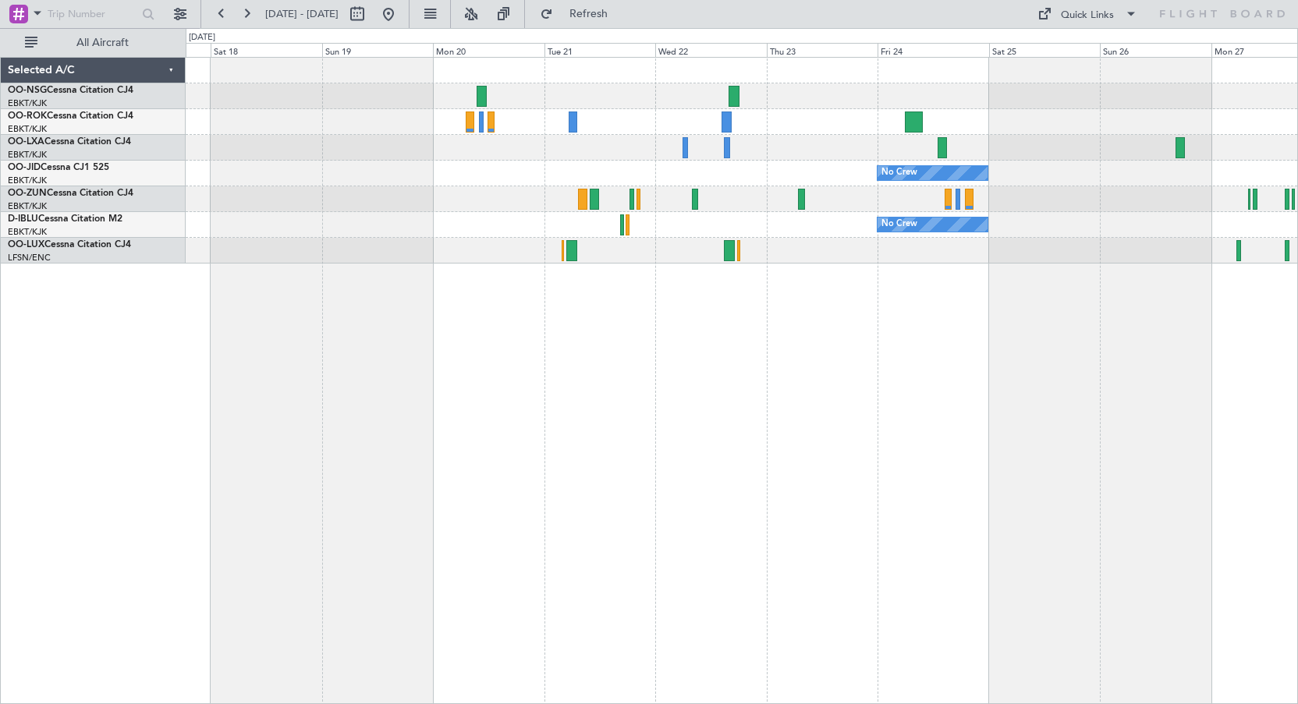
click at [779, 299] on div "No Crew No Crew No Crew Kortrijk-[GEOGRAPHIC_DATA] Planned Maint [GEOGRAPHIC_DA…" at bounding box center [742, 381] width 1112 height 648
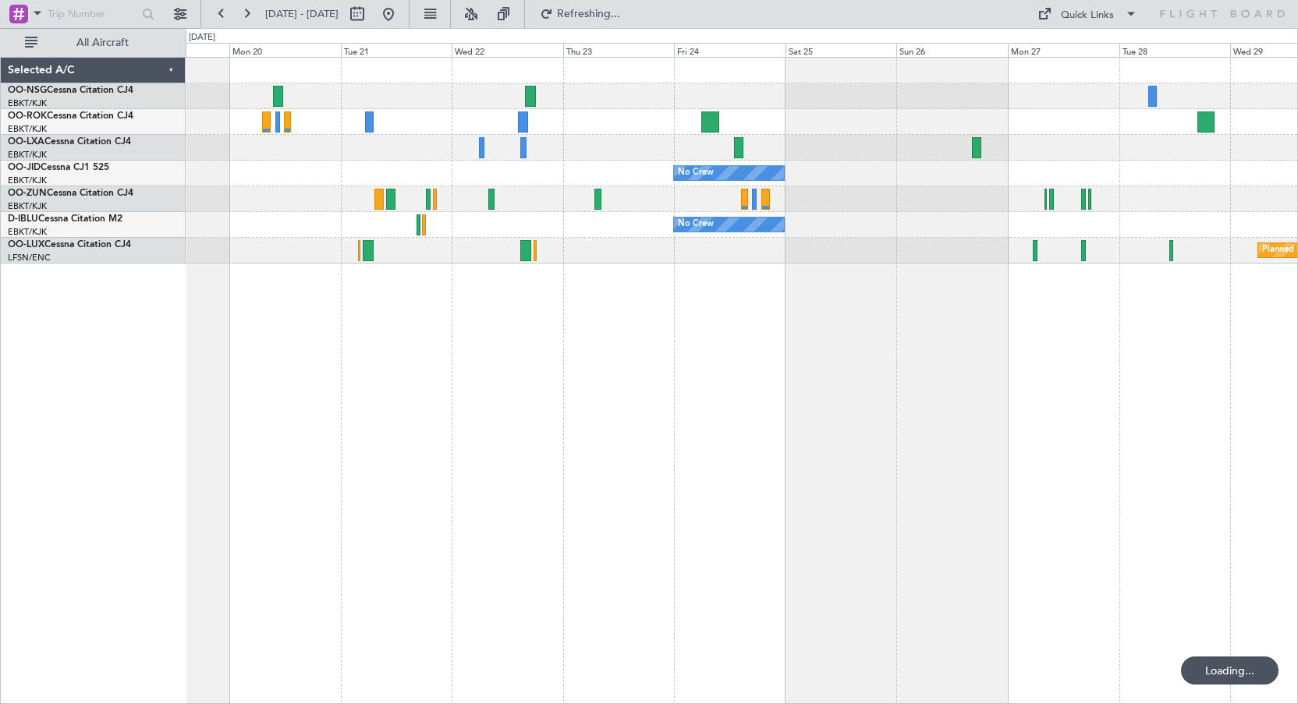
click at [732, 299] on div "No Crew No Crew Planned Maint [GEOGRAPHIC_DATA] ([GEOGRAPHIC_DATA])" at bounding box center [742, 381] width 1112 height 648
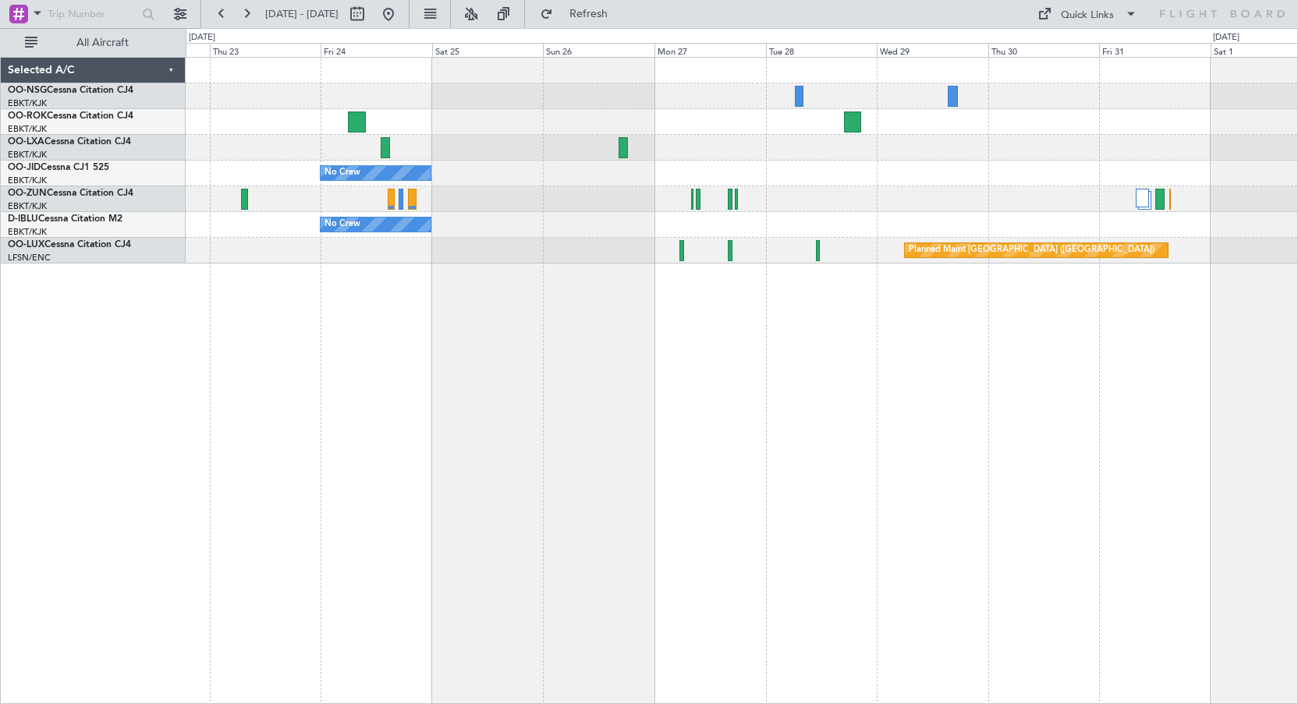
click at [456, 332] on div "No Crew No Crew Planned Maint [GEOGRAPHIC_DATA] ([GEOGRAPHIC_DATA])" at bounding box center [742, 381] width 1112 height 648
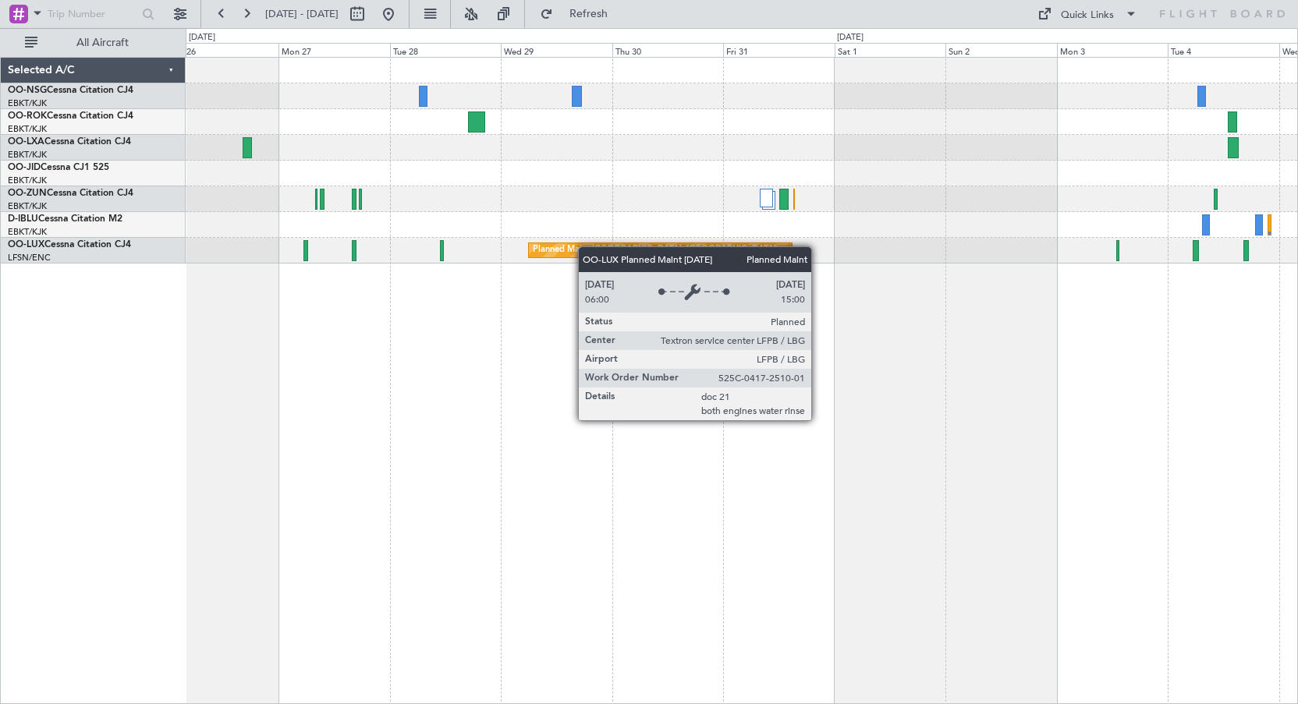
click at [455, 247] on div "Planned Maint Kortrijk-[GEOGRAPHIC_DATA] No Crew No Crew Planned Maint [GEOGRAP…" at bounding box center [742, 161] width 1112 height 206
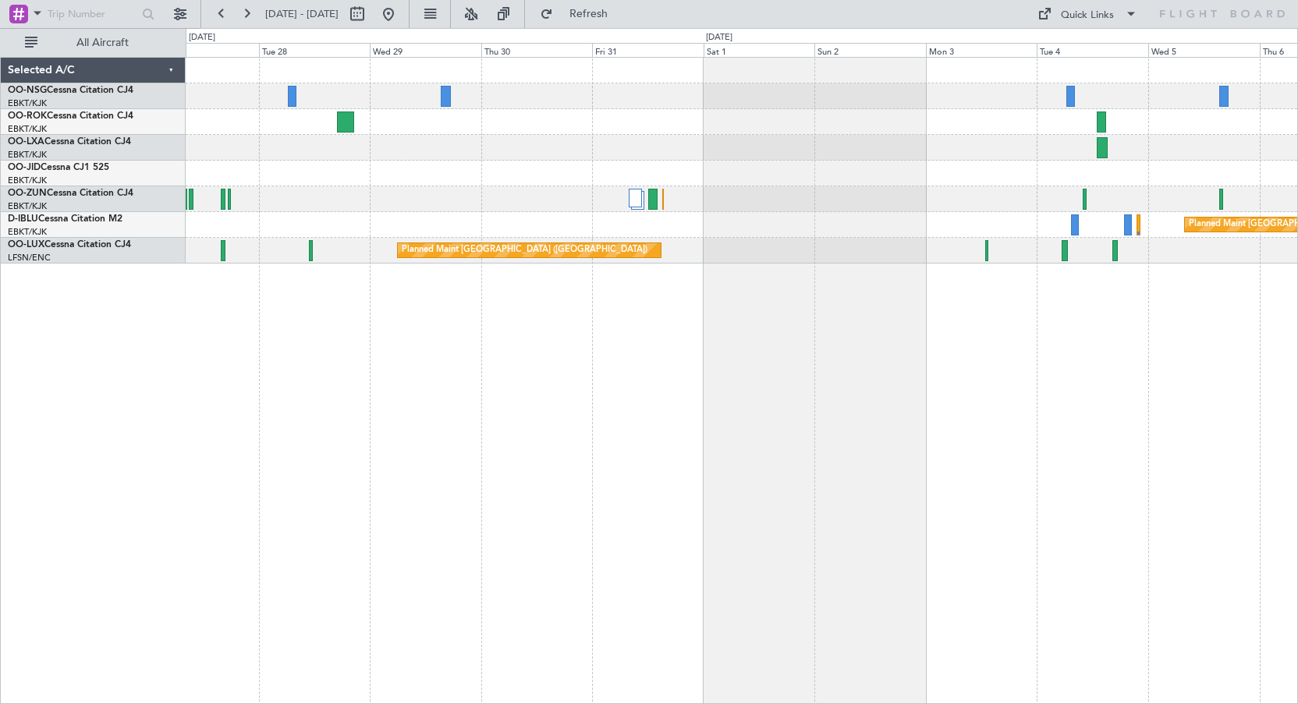
click at [779, 399] on div "Planned Maint Kortrijk-[GEOGRAPHIC_DATA] No Crew Planned Maint [GEOGRAPHIC_DATA…" at bounding box center [742, 381] width 1112 height 648
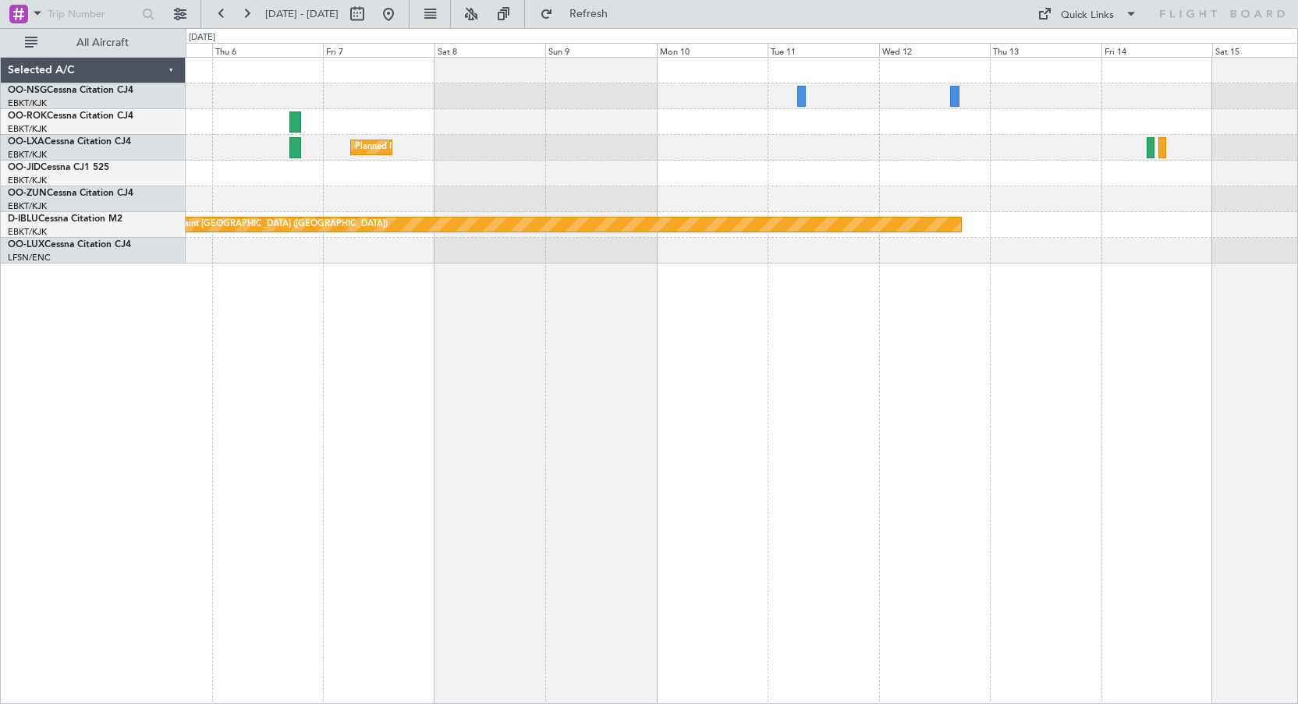
click at [339, 393] on div "Planned Maint Kortrijk-[GEOGRAPHIC_DATA] Planned Maint [GEOGRAPHIC_DATA] ([GEOG…" at bounding box center [742, 381] width 1112 height 648
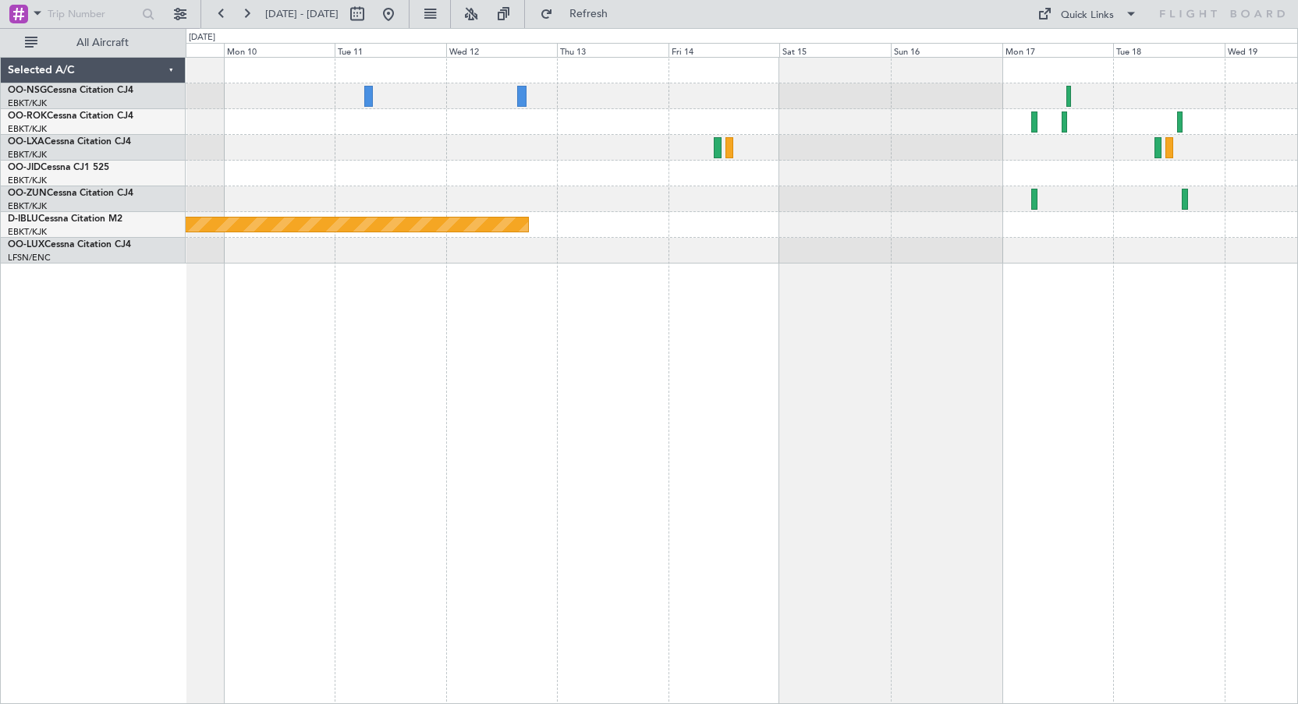
click at [327, 349] on div "Planned Maint Kortrijk-[GEOGRAPHIC_DATA] Planned Maint [GEOGRAPHIC_DATA] ([GEOG…" at bounding box center [742, 381] width 1112 height 648
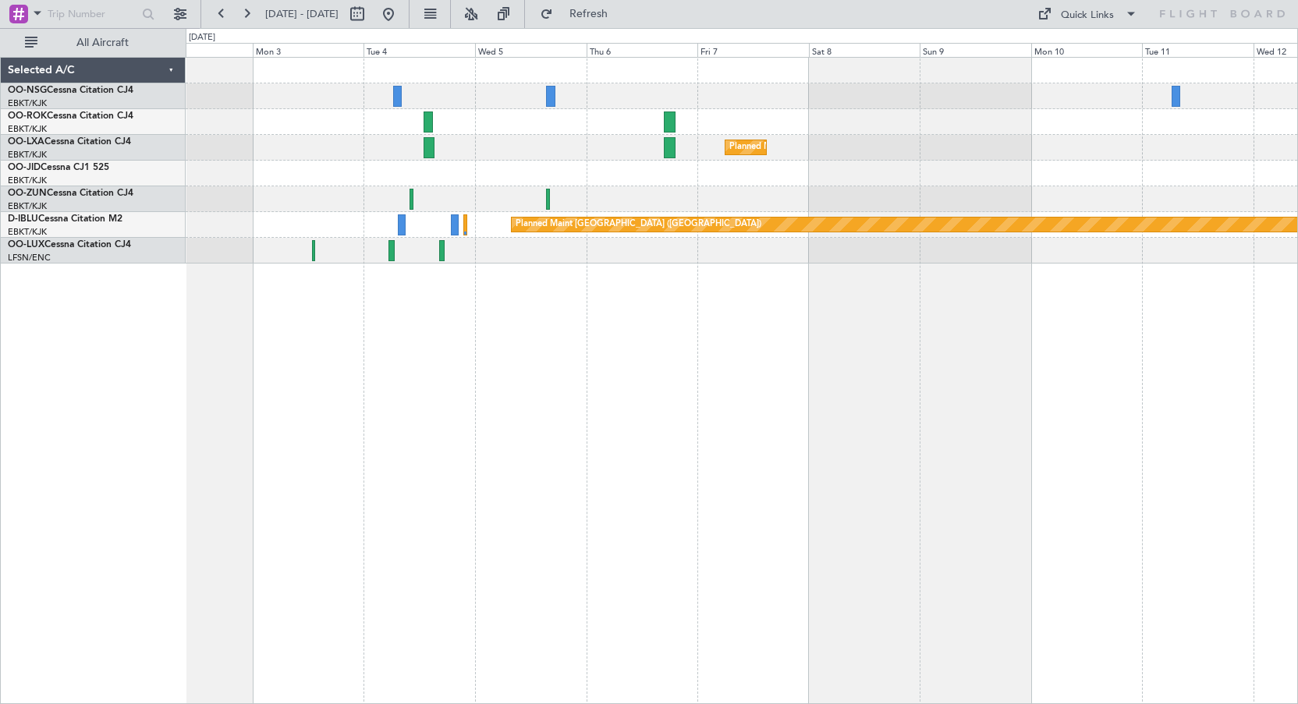
click at [1176, 356] on div "Planned Maint Kortrijk-[GEOGRAPHIC_DATA] Planned Maint [GEOGRAPHIC_DATA] ([GEOG…" at bounding box center [742, 381] width 1112 height 648
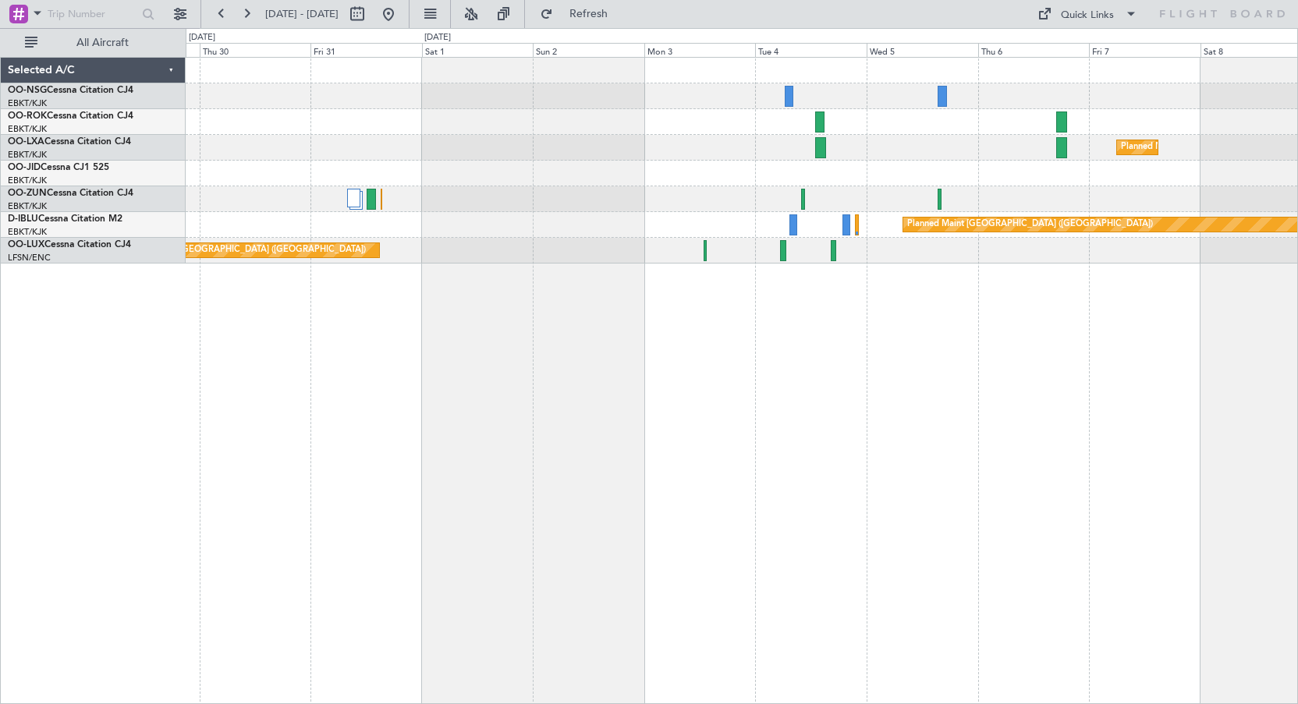
click at [1231, 397] on div "Planned Maint Kortrijk-[GEOGRAPHIC_DATA] Planned Maint [GEOGRAPHIC_DATA] ([GEOG…" at bounding box center [742, 381] width 1112 height 648
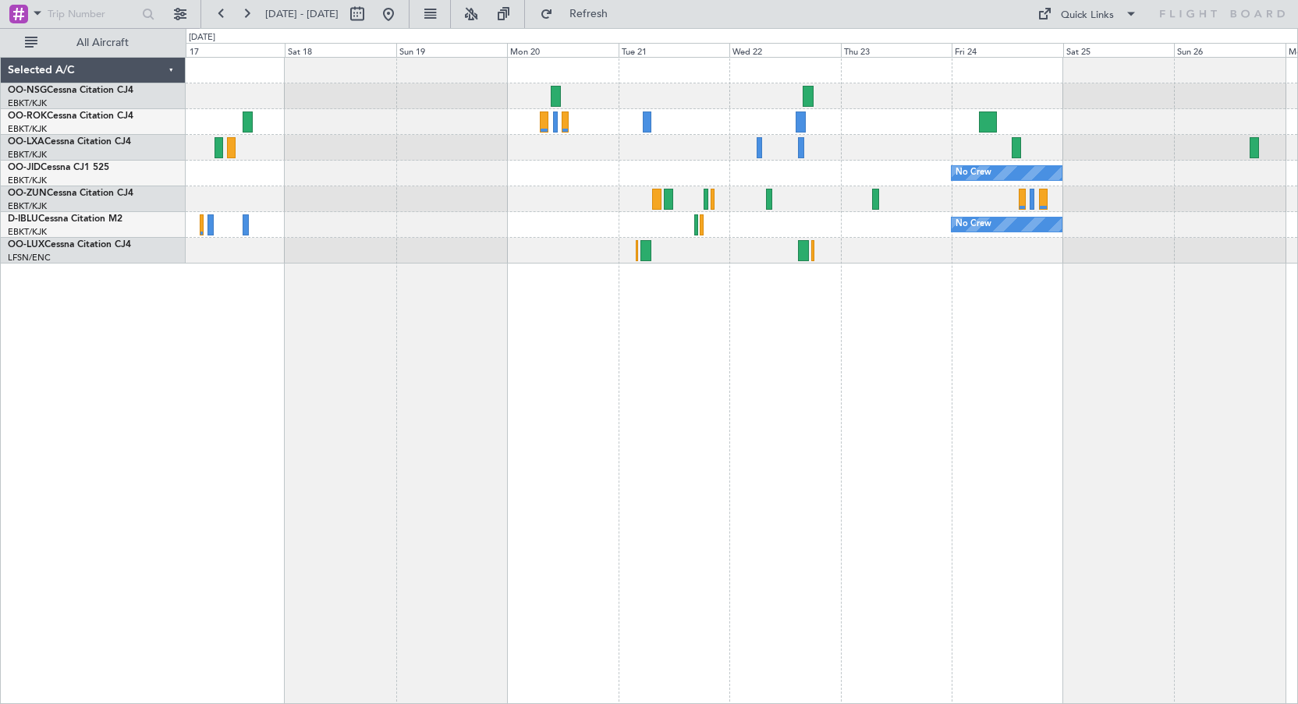
click at [949, 492] on div "No Crew No Crew No Crew Kortrijk-[GEOGRAPHIC_DATA] Planned Maint [GEOGRAPHIC_DA…" at bounding box center [742, 381] width 1112 height 648
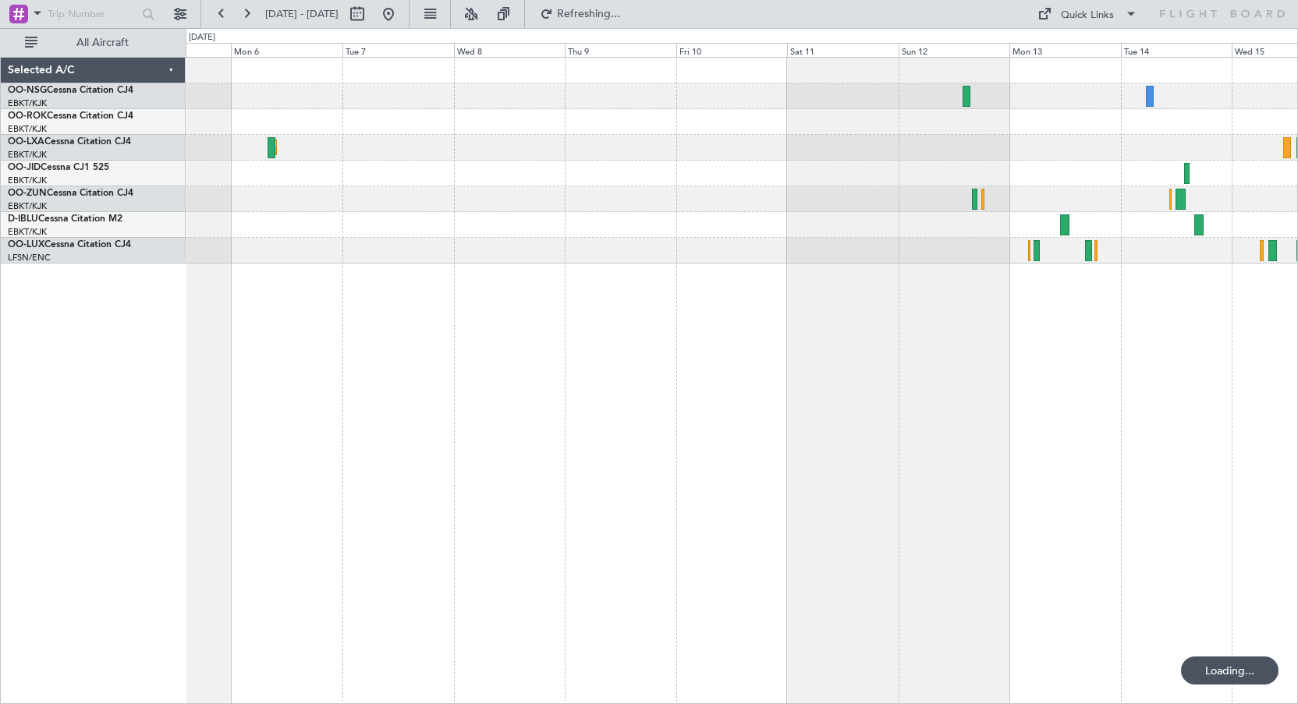
click at [1039, 375] on div "Planned Maint Kortrijk-[GEOGRAPHIC_DATA] No Crew Kortrijk-[GEOGRAPHIC_DATA]" at bounding box center [742, 381] width 1112 height 648
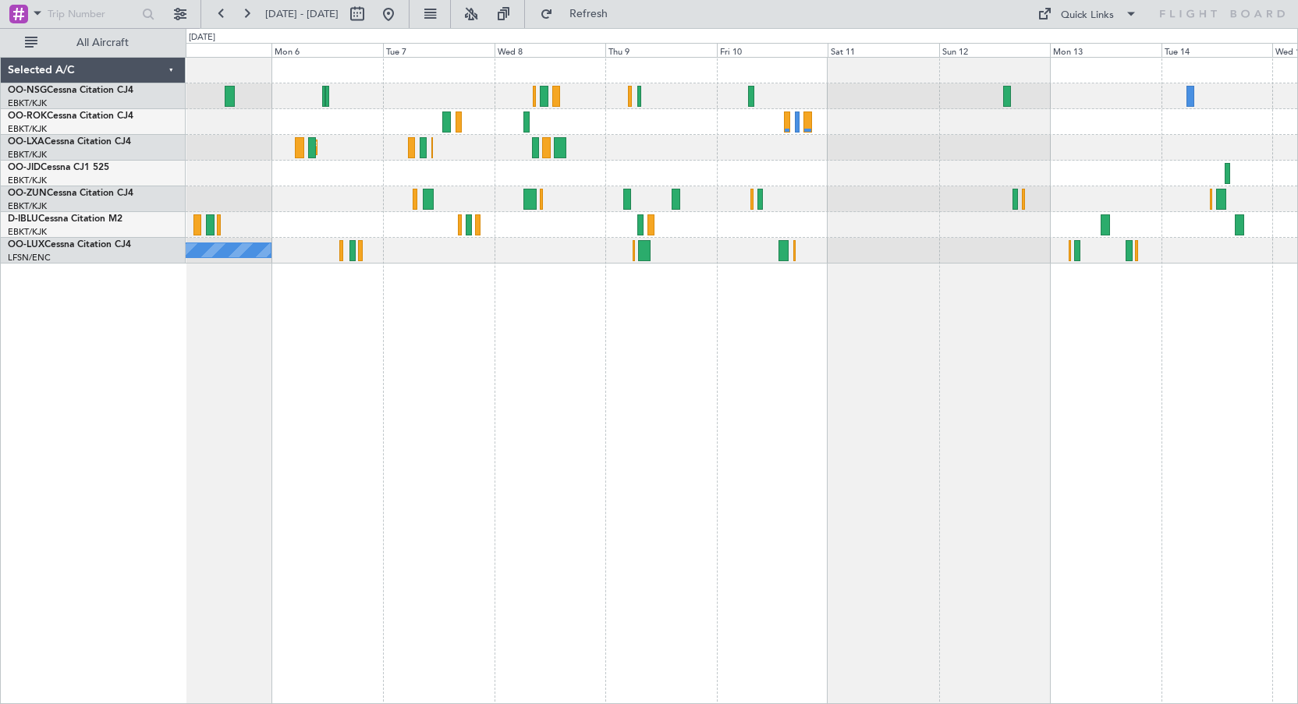
click at [1205, 391] on div "Planned Maint Kortrijk-[GEOGRAPHIC_DATA] AOG Maint [GEOGRAPHIC_DATA] No Crew Ko…" at bounding box center [742, 381] width 1112 height 648
